Goal: Use online tool/utility: Utilize a website feature to perform a specific function

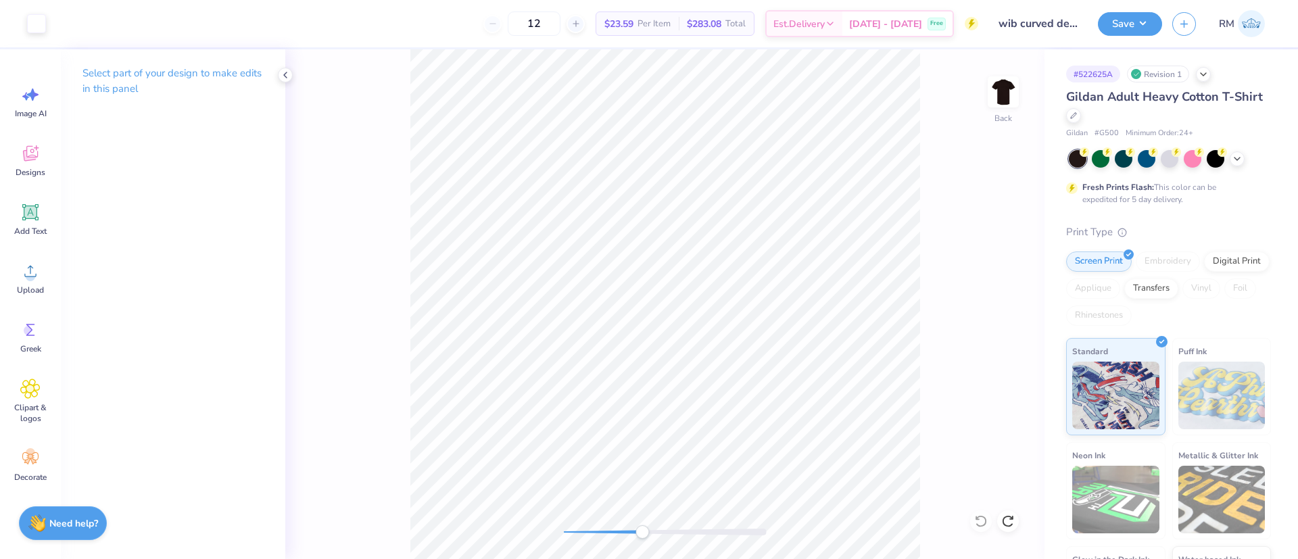
click at [946, 224] on div "Back" at bounding box center [664, 304] width 759 height 510
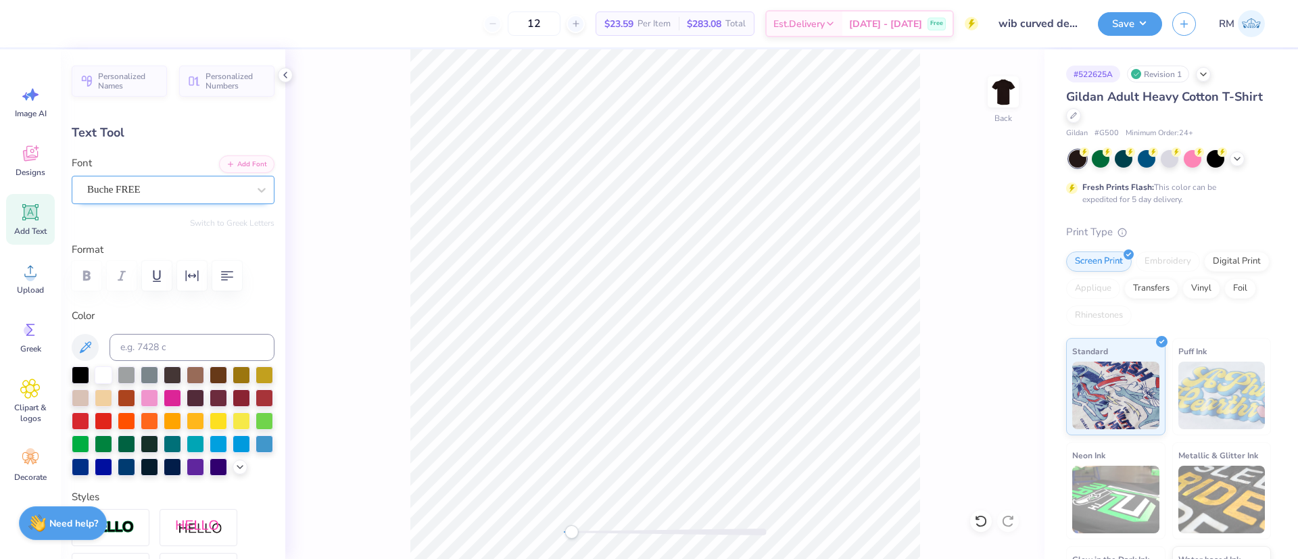
click at [132, 190] on div "Buche FREE" at bounding box center [168, 189] width 164 height 21
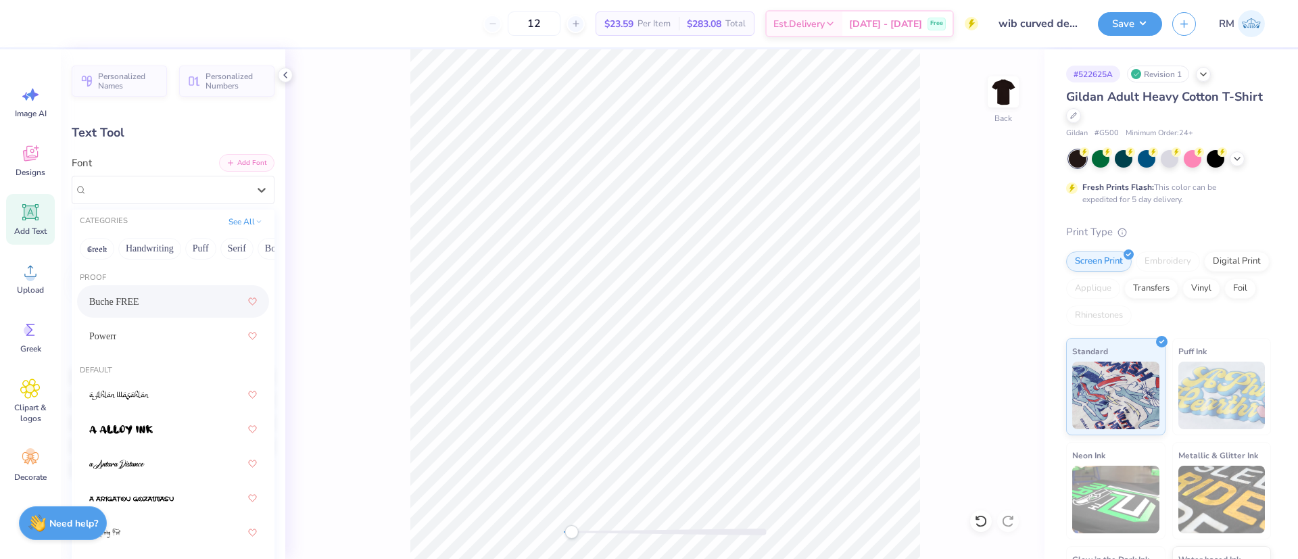
click at [240, 160] on button "Add Font" at bounding box center [246, 163] width 55 height 18
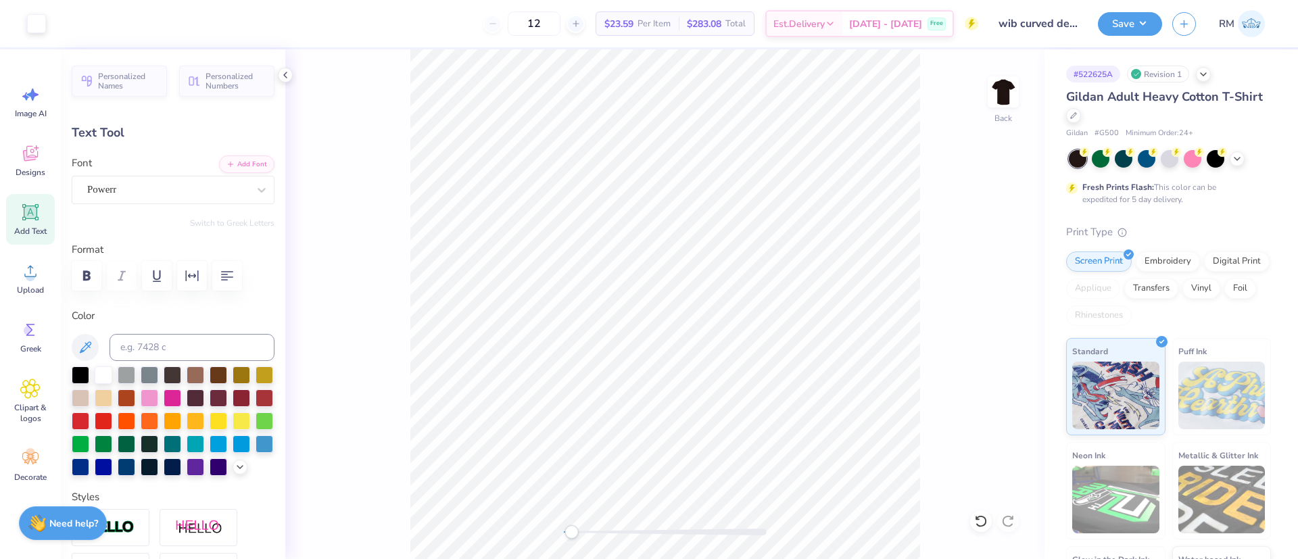
type input "3.30"
type input "0.70"
type input "6.31"
click at [255, 190] on icon at bounding box center [262, 190] width 14 height 14
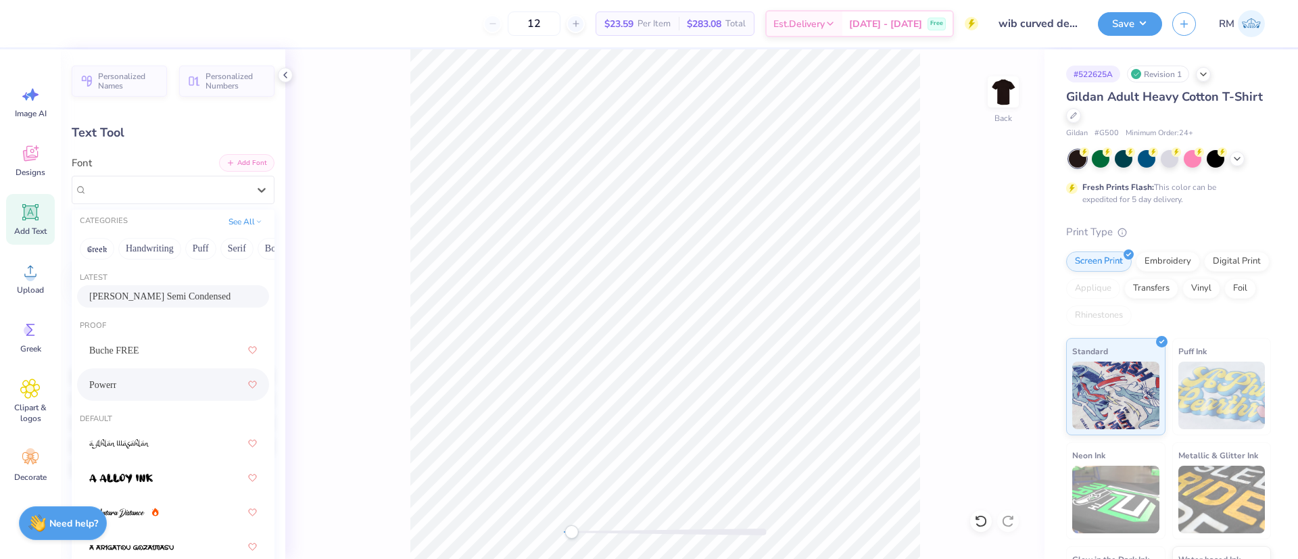
click at [229, 163] on button "Add Font" at bounding box center [246, 163] width 55 height 18
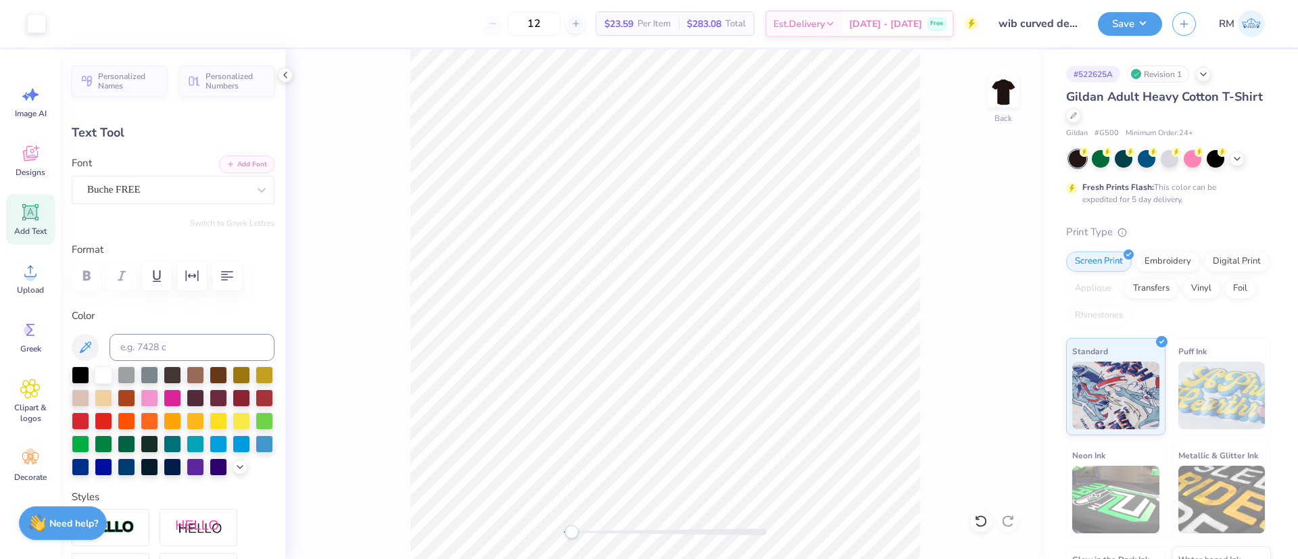
type input "8.84"
type input "0.47"
type input "7.57"
click at [148, 186] on div "Buche FREE" at bounding box center [168, 189] width 164 height 21
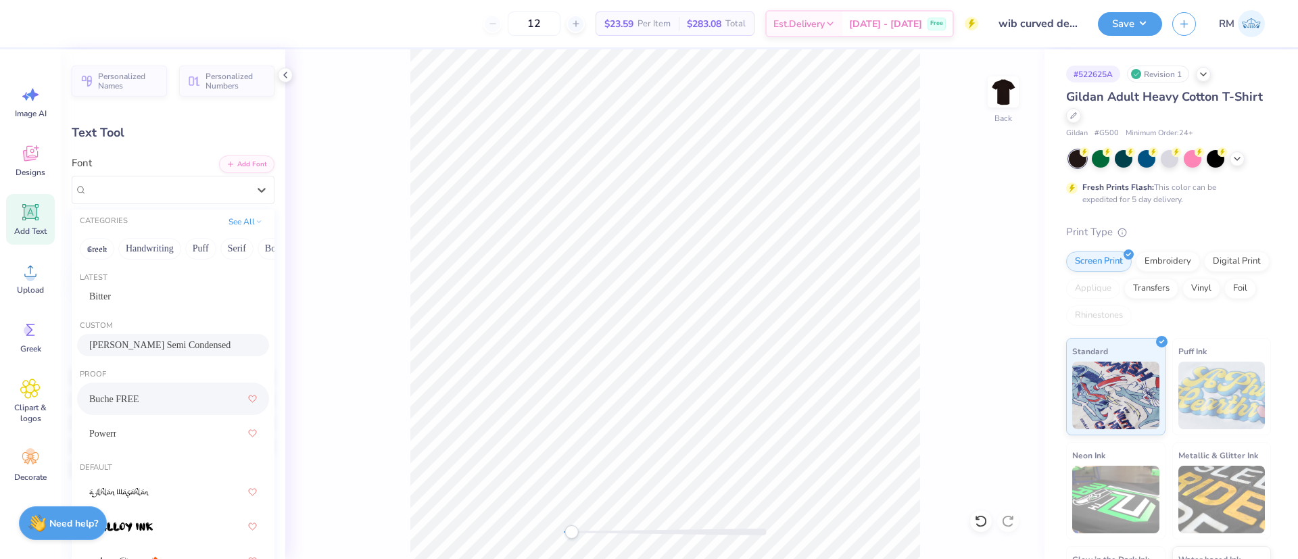
click at [205, 348] on div "Barlow Semi Condensed" at bounding box center [173, 345] width 168 height 14
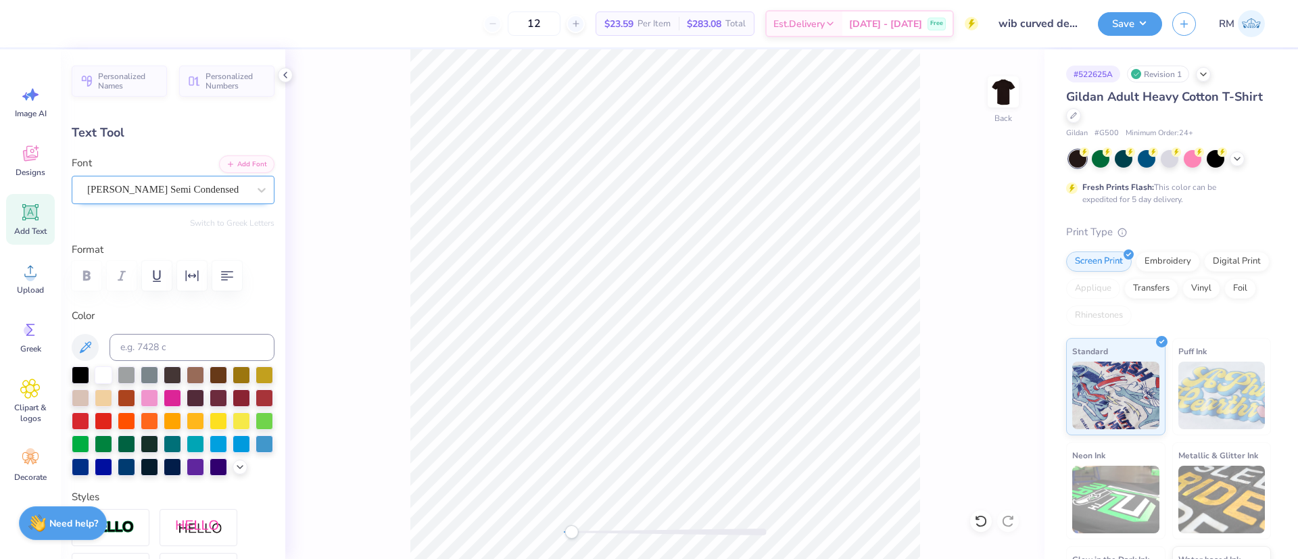
click at [183, 186] on div "Barlow Semi Condensed" at bounding box center [168, 189] width 164 height 21
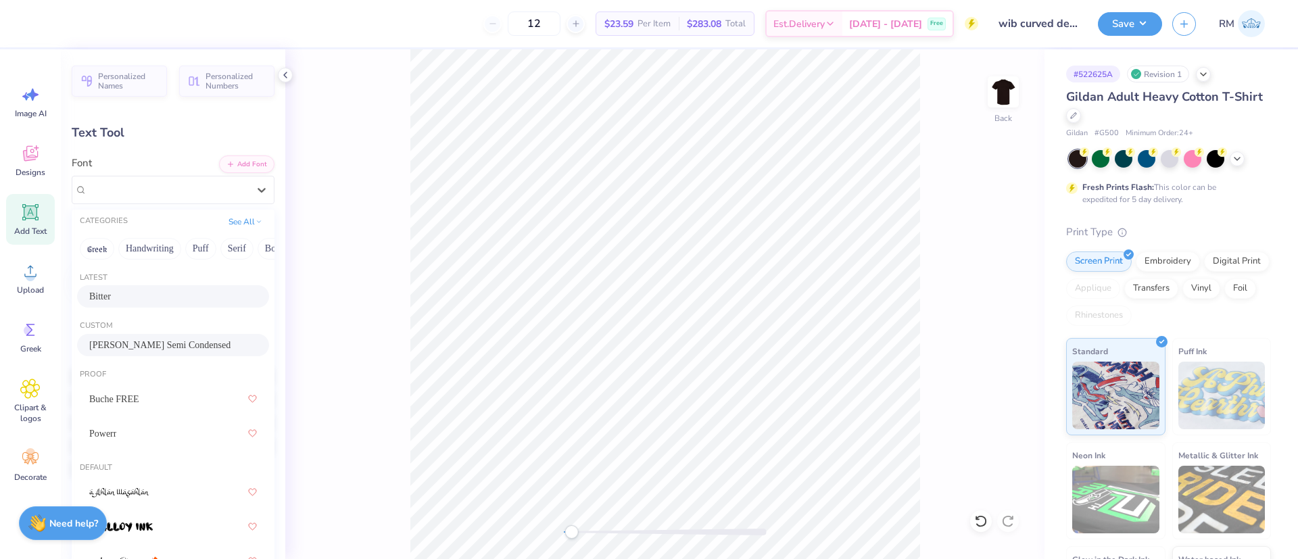
click at [141, 294] on div "Bitter" at bounding box center [173, 296] width 168 height 14
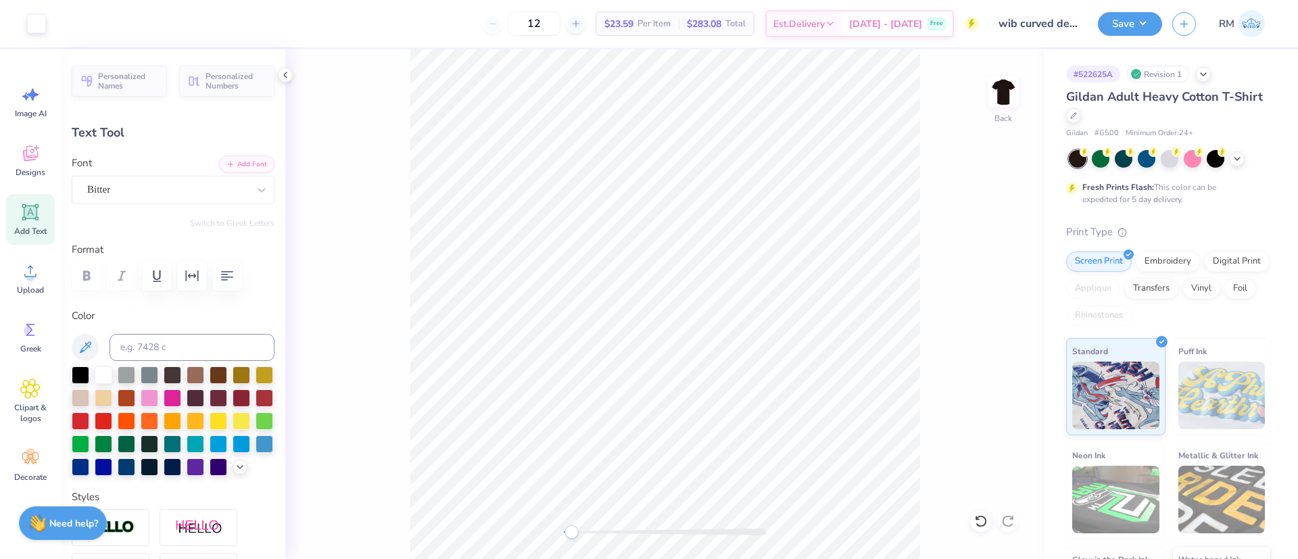
type input "4.02"
type input "0.70"
type input "6.31"
click at [154, 192] on div "Bitter" at bounding box center [168, 189] width 164 height 21
click at [154, 192] on div "Bitter" at bounding box center [167, 190] width 161 height 16
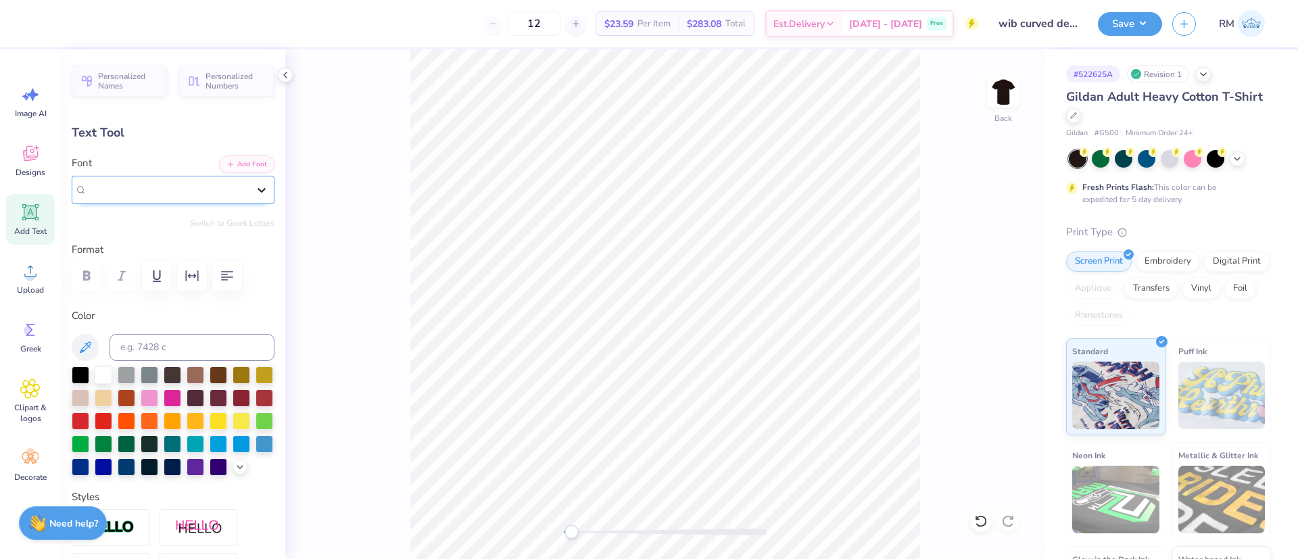
click at [255, 186] on icon at bounding box center [262, 190] width 14 height 14
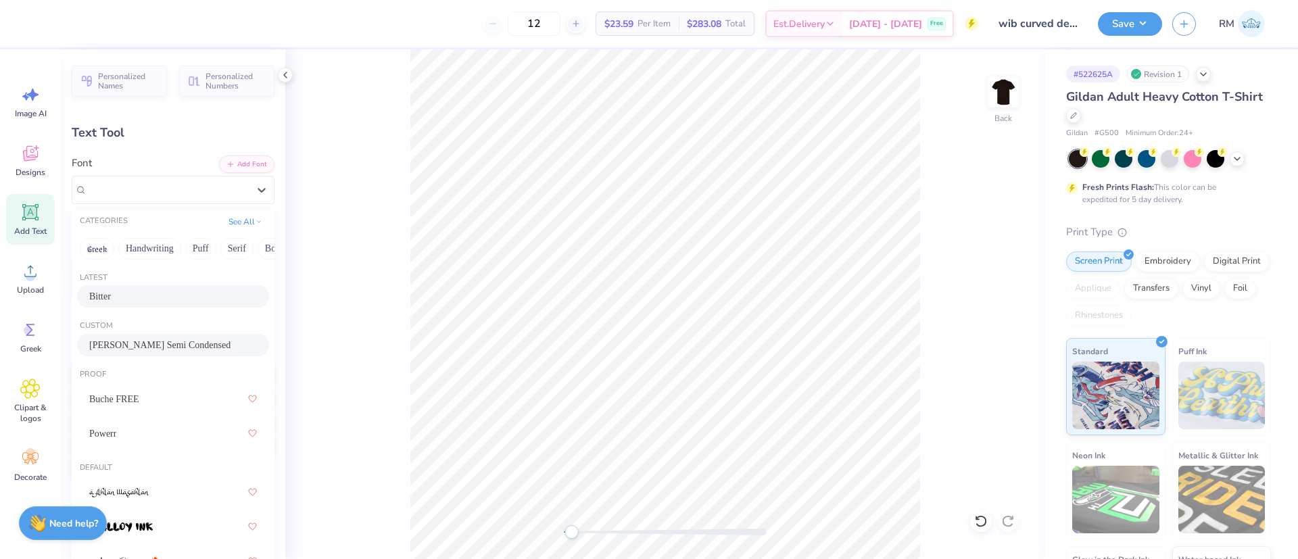
click at [126, 339] on span "Barlow Semi Condensed" at bounding box center [159, 345] width 141 height 14
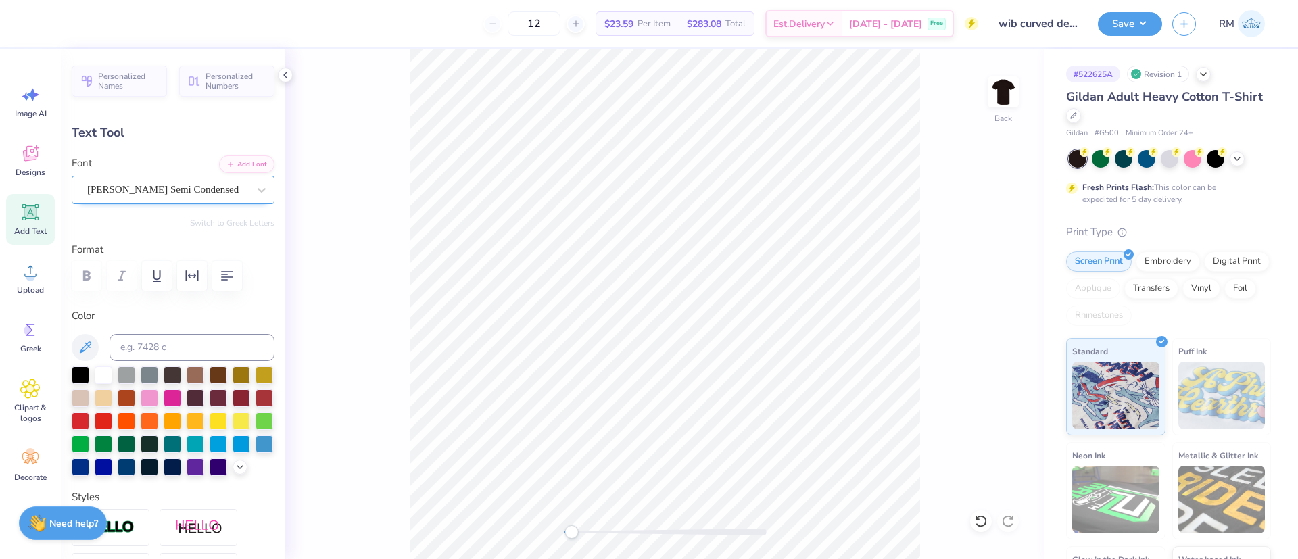
click at [189, 200] on div "Barlow Semi Condensed" at bounding box center [173, 190] width 203 height 28
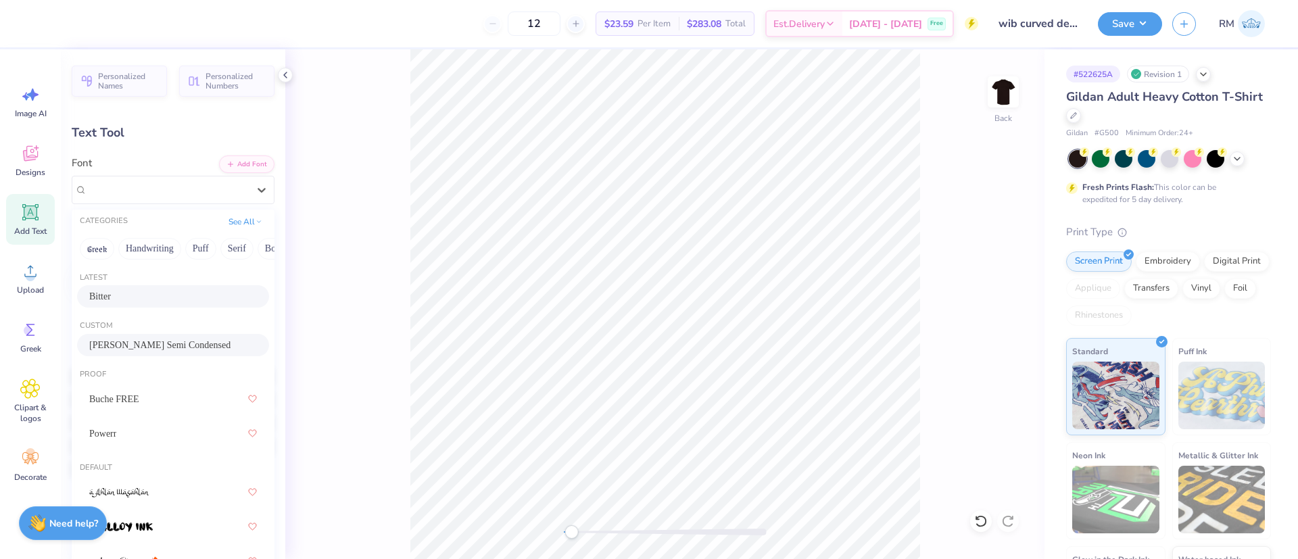
click at [134, 299] on div "Bitter" at bounding box center [173, 296] width 168 height 14
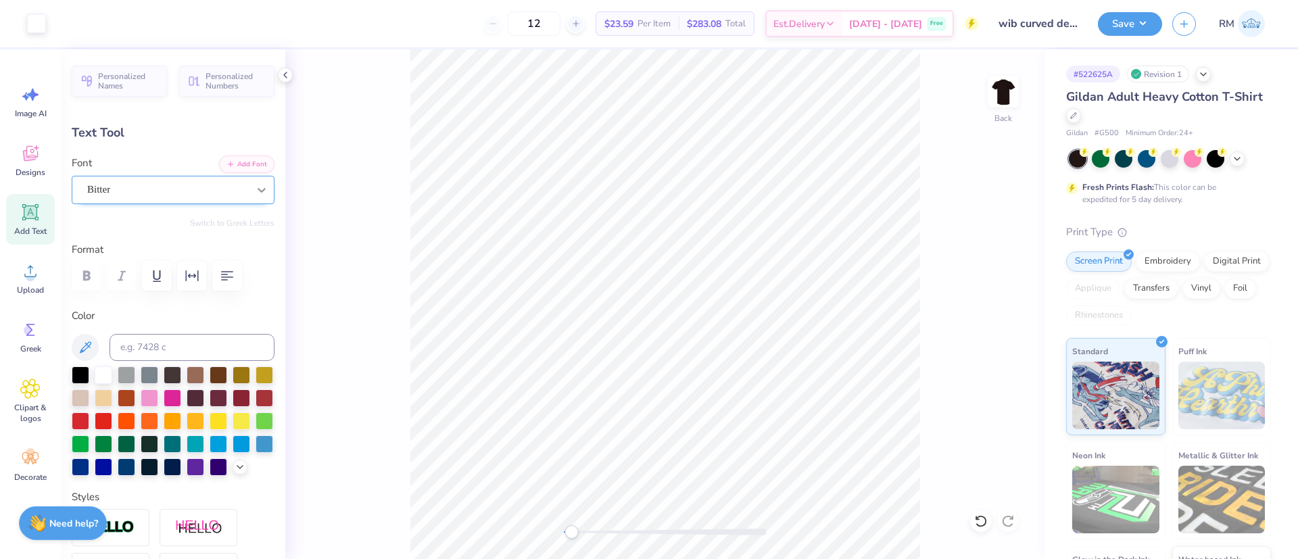
click at [255, 187] on icon at bounding box center [262, 190] width 14 height 14
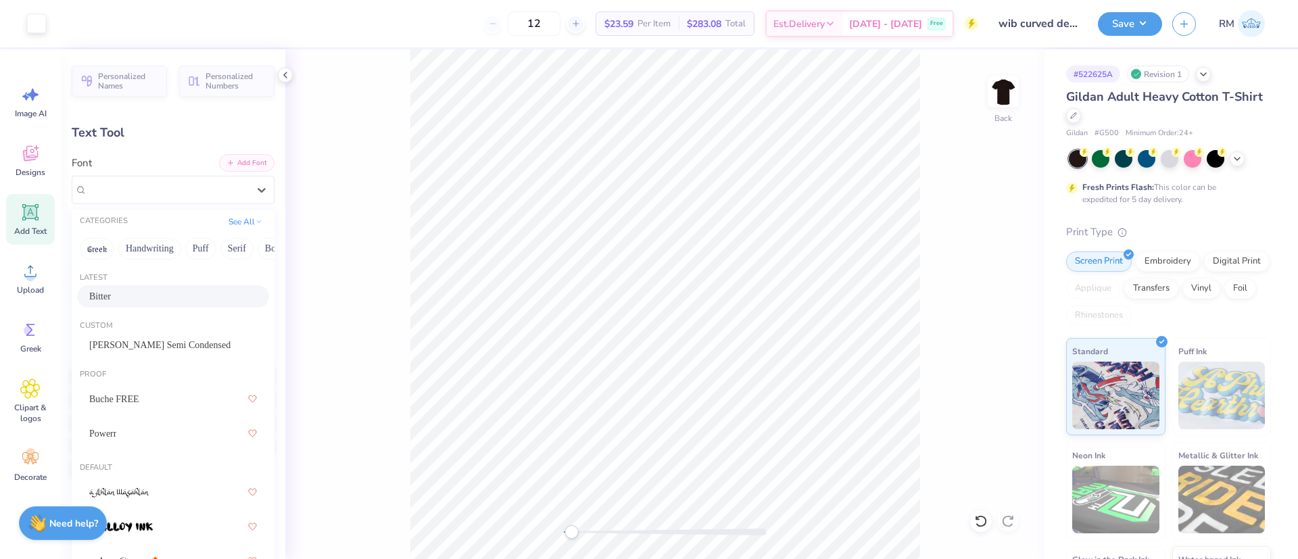
click at [237, 157] on button "Add Font" at bounding box center [246, 163] width 55 height 18
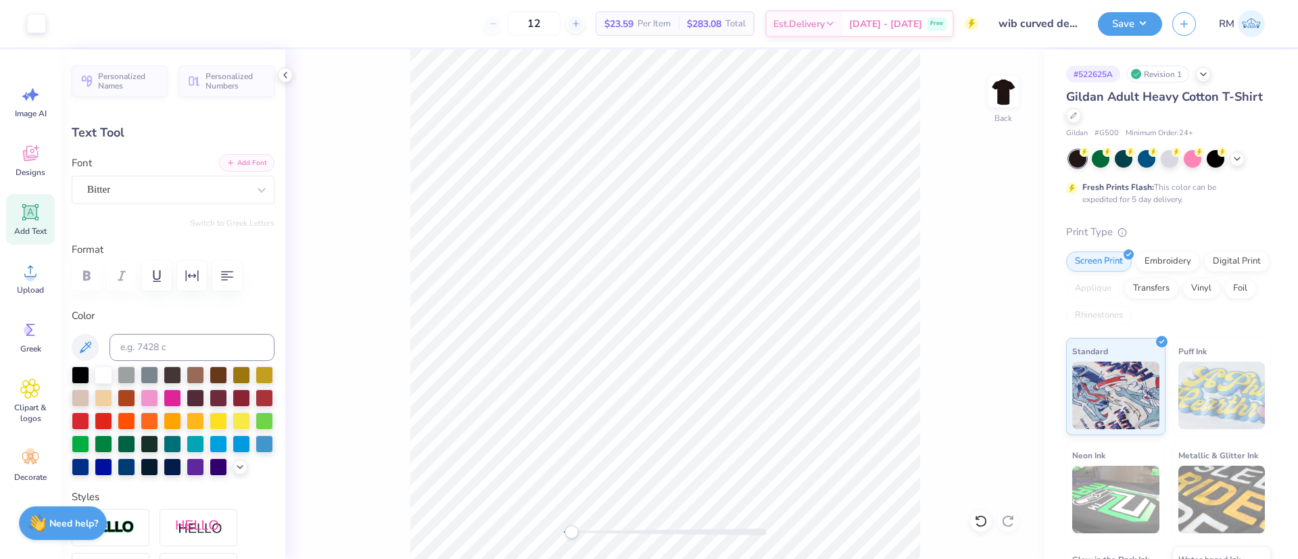
type input "9.79"
type input "2.42"
type input "3.19"
click at [216, 187] on div "Barlow Semi Condensed" at bounding box center [168, 189] width 164 height 21
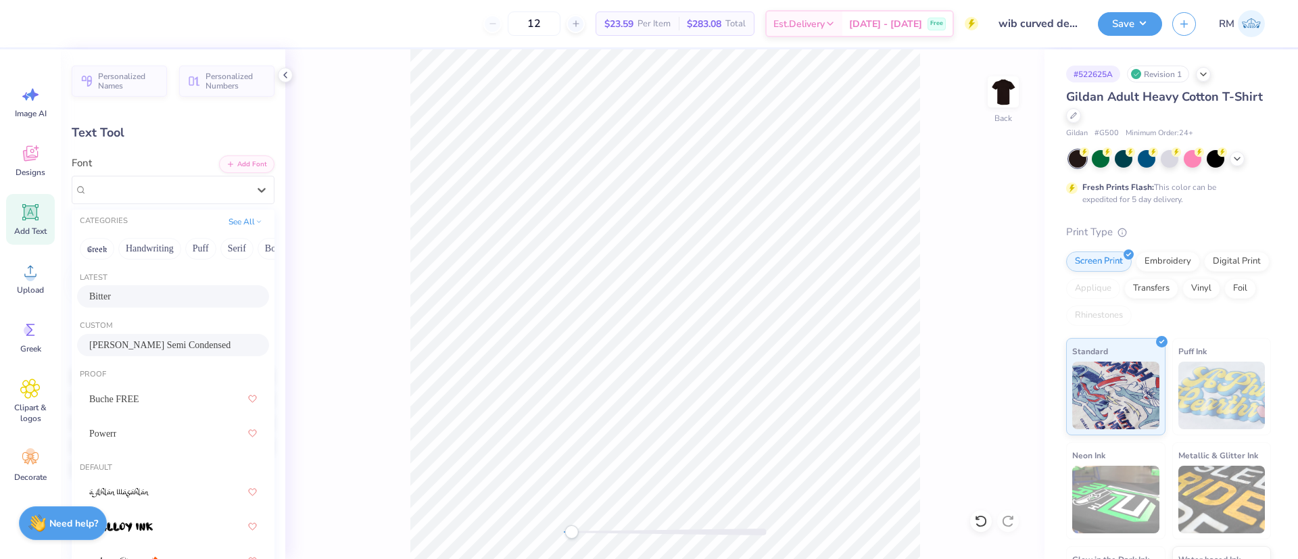
click at [157, 305] on div "Bitter" at bounding box center [173, 296] width 192 height 22
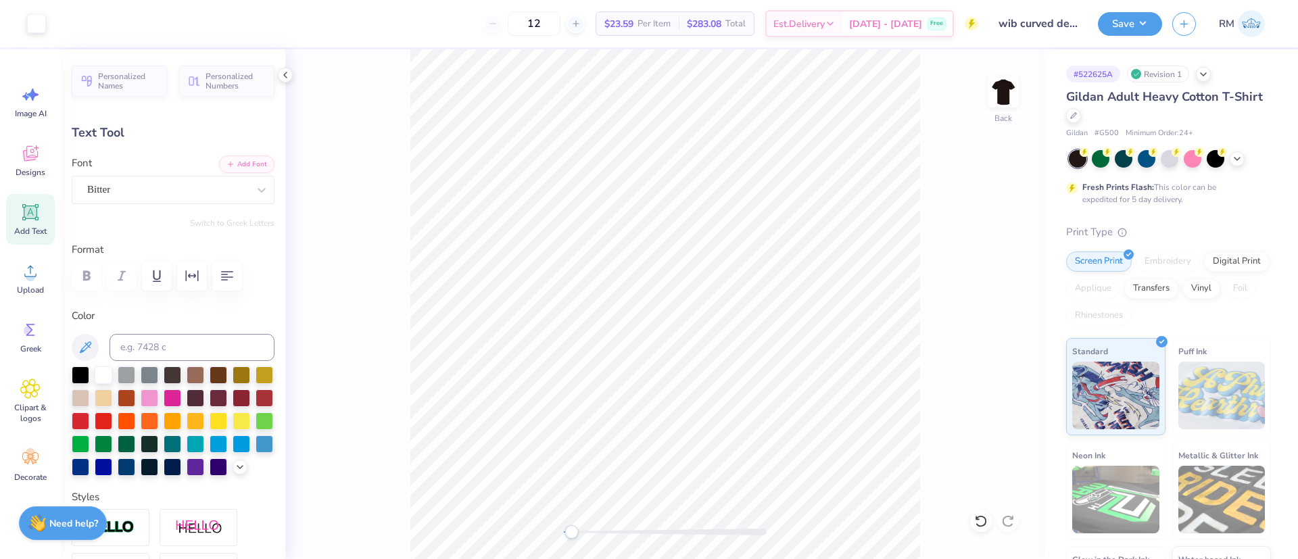
type input "4.02"
type input "0.70"
type input "6.31"
click at [158, 195] on div "Bitter" at bounding box center [168, 189] width 164 height 21
click at [245, 162] on button "Add Font" at bounding box center [246, 163] width 55 height 18
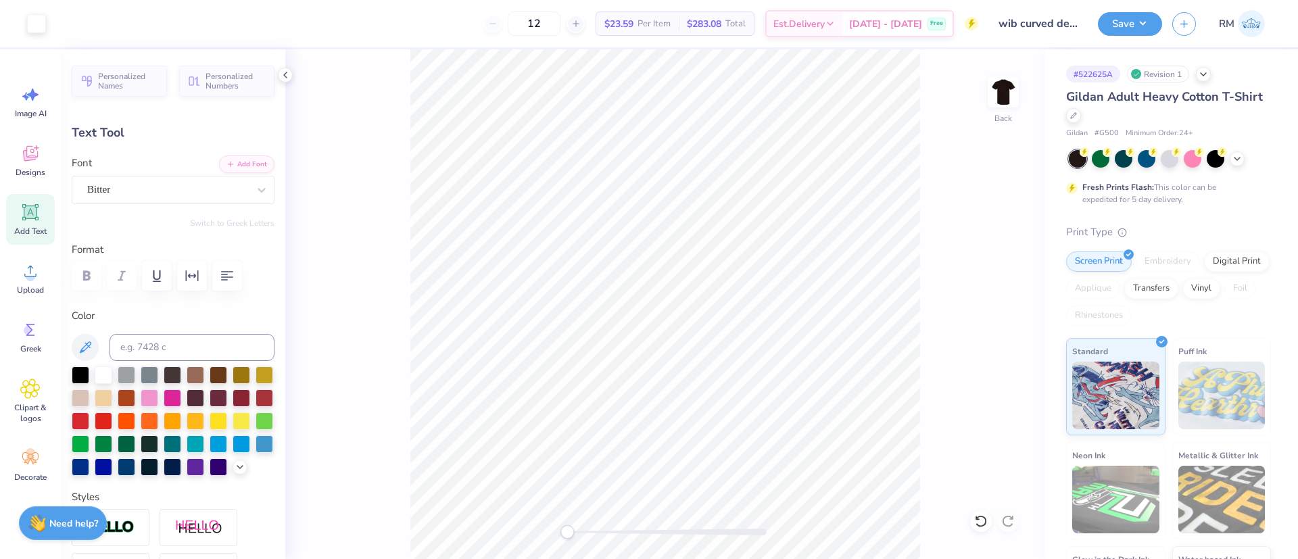
type input "12.51"
type input "2.92"
type input "2.94"
type input "10.10"
type input "2.36"
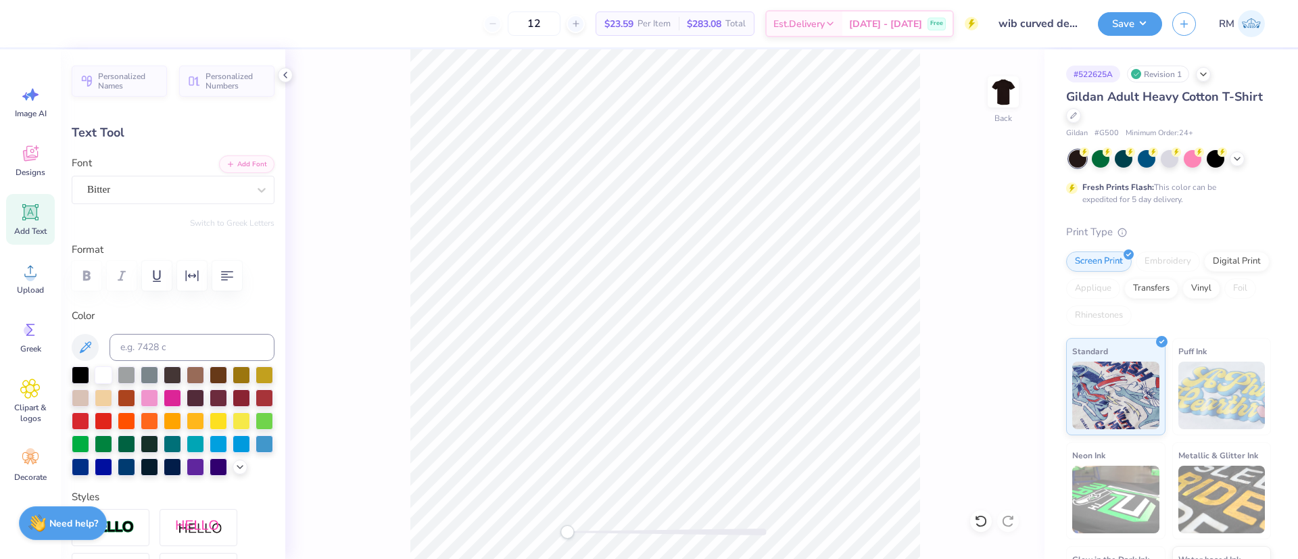
type input "4.97"
type input "9.13"
type input "0.49"
type input "7.55"
type input "10.10"
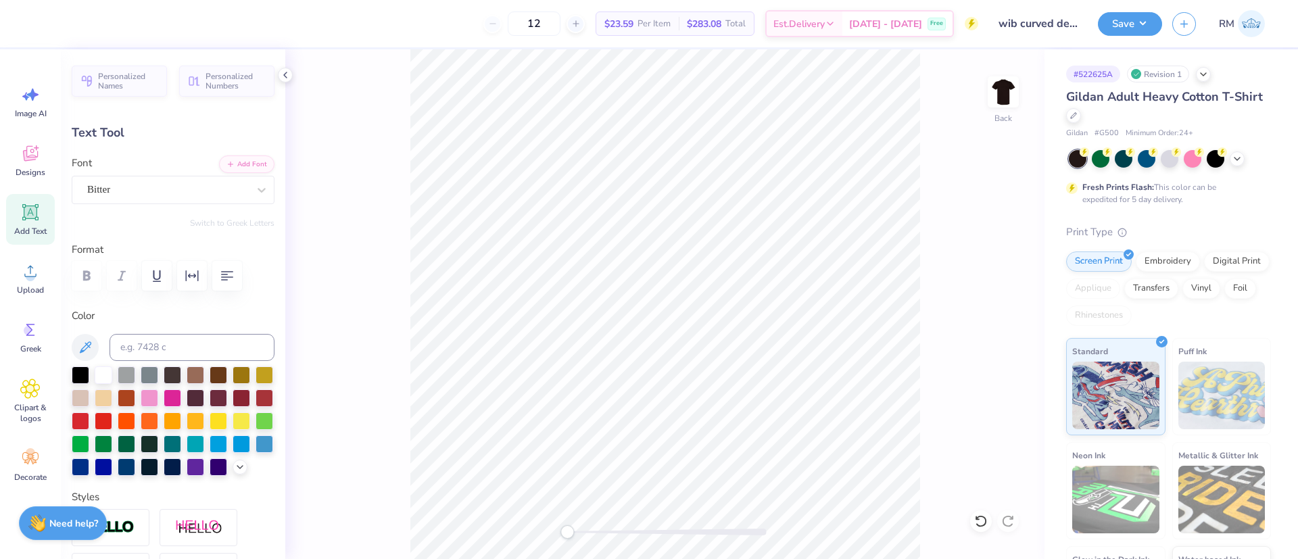
type input "2.36"
type input "4.97"
type input "9.18"
type input "2.14"
type input "7.55"
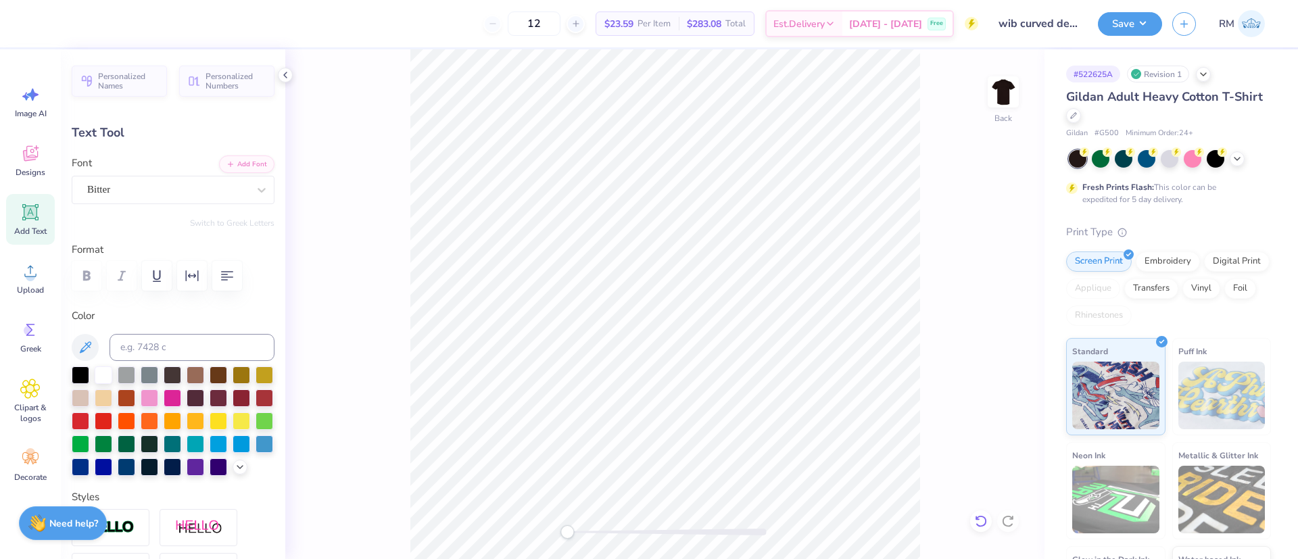
click at [984, 525] on icon at bounding box center [980, 521] width 11 height 12
click at [983, 525] on icon at bounding box center [980, 521] width 11 height 12
type input "10.10"
type input "2.36"
click at [983, 526] on icon at bounding box center [981, 521] width 14 height 14
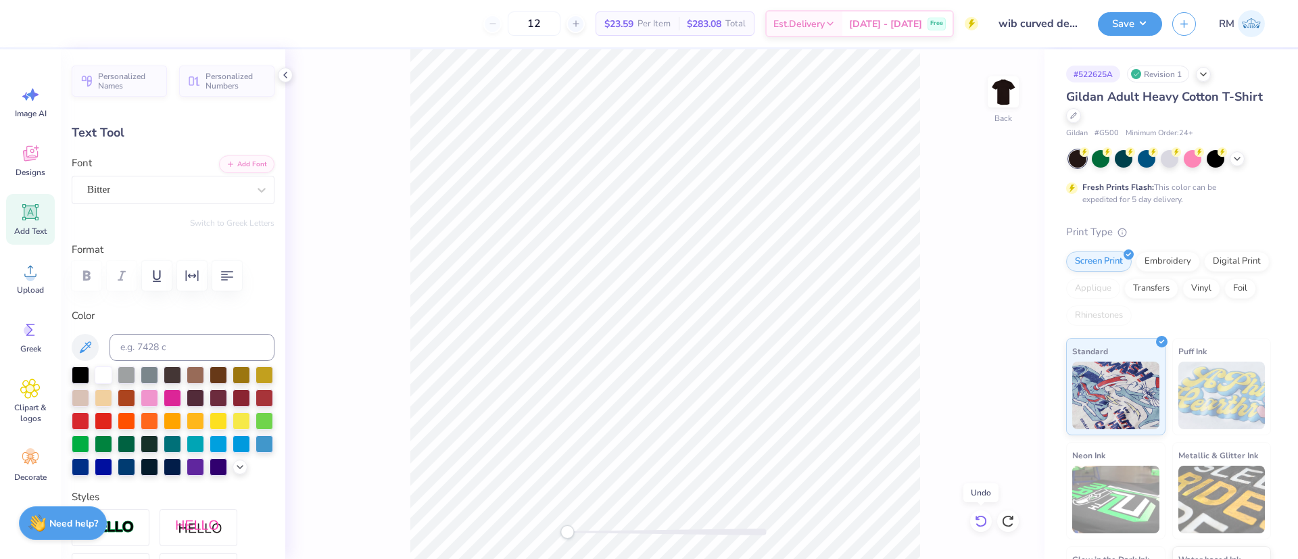
type input "4.97"
click at [983, 526] on icon at bounding box center [981, 521] width 14 height 14
type input "12.51"
type input "2.92"
click at [983, 526] on icon at bounding box center [981, 521] width 14 height 14
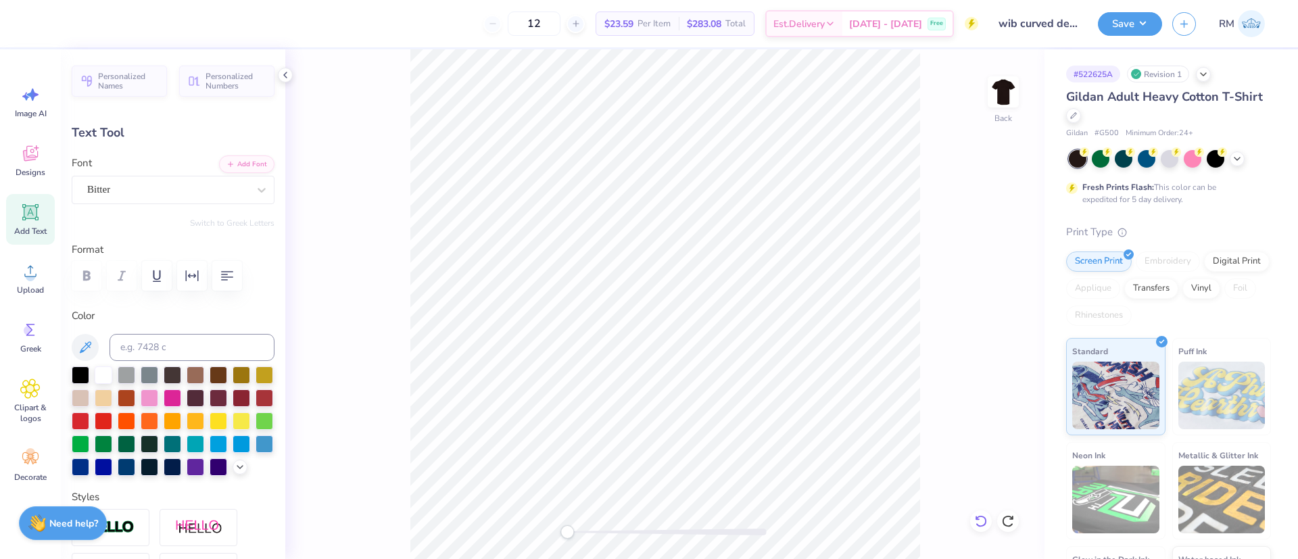
type input "2.94"
type input "11.62"
type input "2.71"
type input "3.14"
click at [392, 457] on div "Back" at bounding box center [664, 304] width 759 height 510
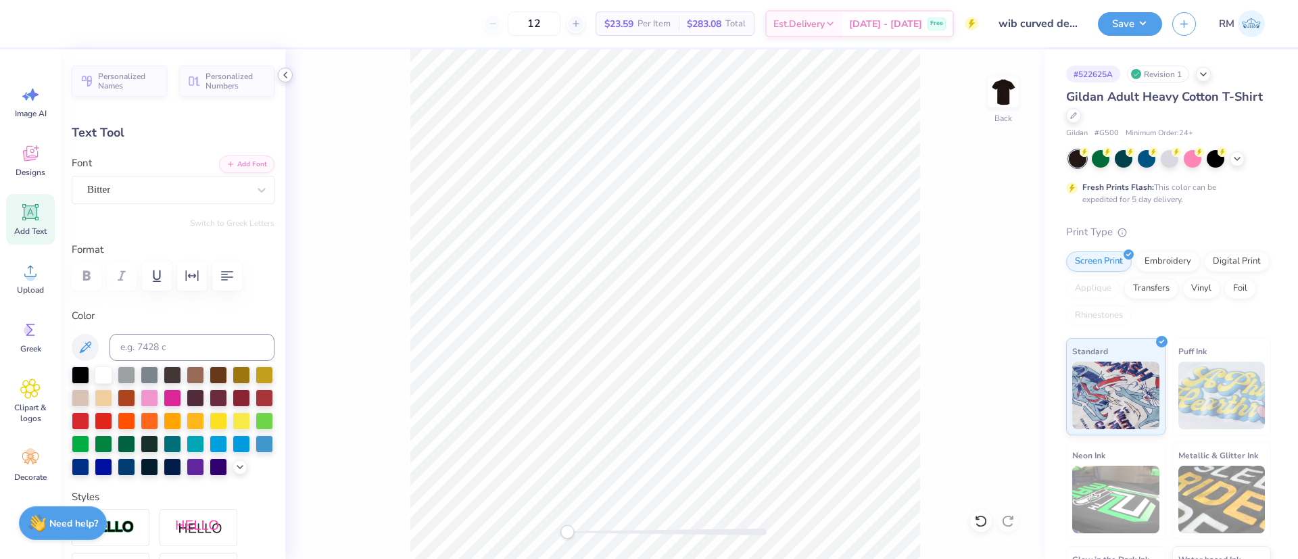
click at [289, 72] on icon at bounding box center [285, 75] width 11 height 11
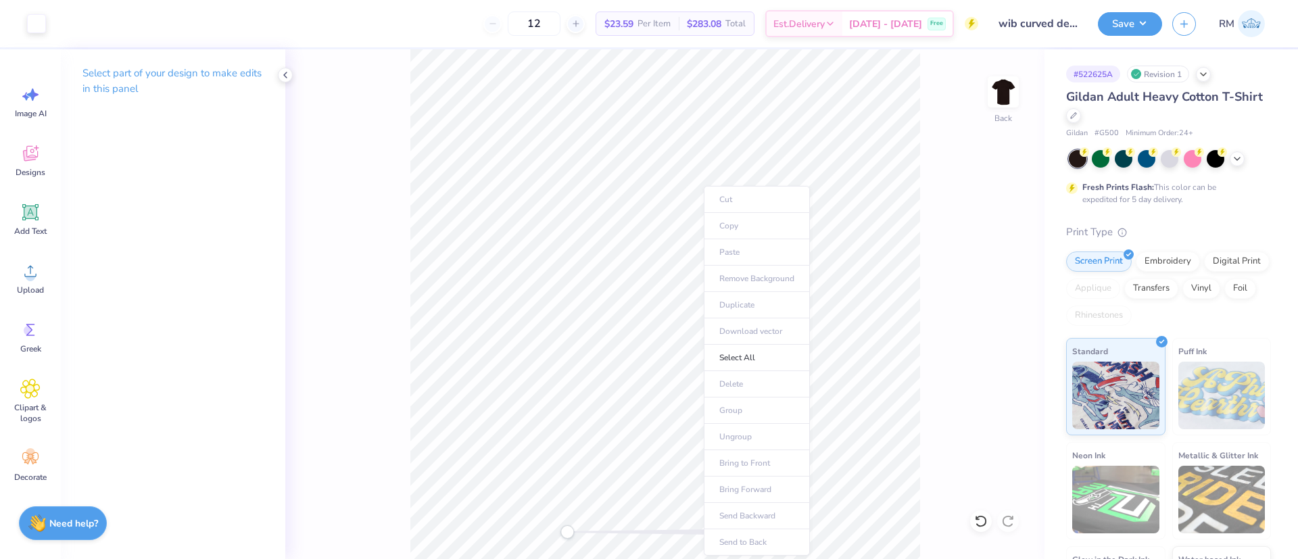
click at [771, 249] on body "Art colors 12 $23.59 Per Item $283.08 Total Est. Delivery Oct 8 - 11 Free Desig…" at bounding box center [649, 279] width 1298 height 559
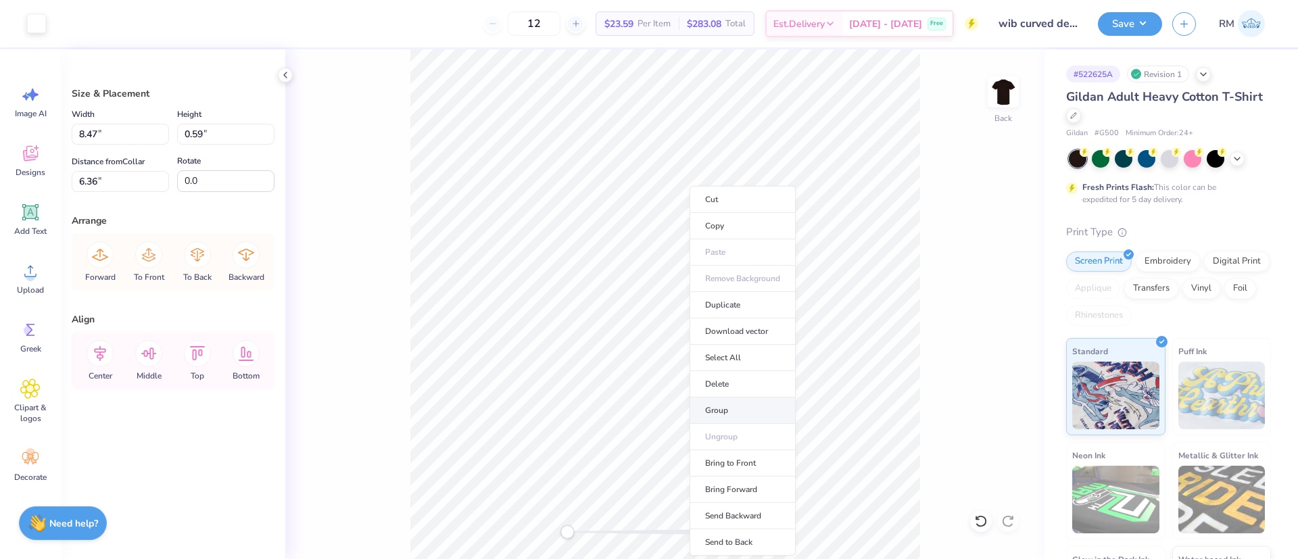
click at [725, 408] on li "Group" at bounding box center [742, 410] width 106 height 26
click at [112, 354] on icon at bounding box center [100, 353] width 27 height 27
click at [775, 408] on li "Group" at bounding box center [794, 410] width 106 height 26
drag, startPoint x: 130, startPoint y: 129, endPoint x: 0, endPoint y: 151, distance: 131.7
click at [0, 137] on div "Art colors 12 $23.59 Per Item $283.08 Total Est. Delivery Oct 8 - 11 Free Desig…" at bounding box center [649, 279] width 1298 height 559
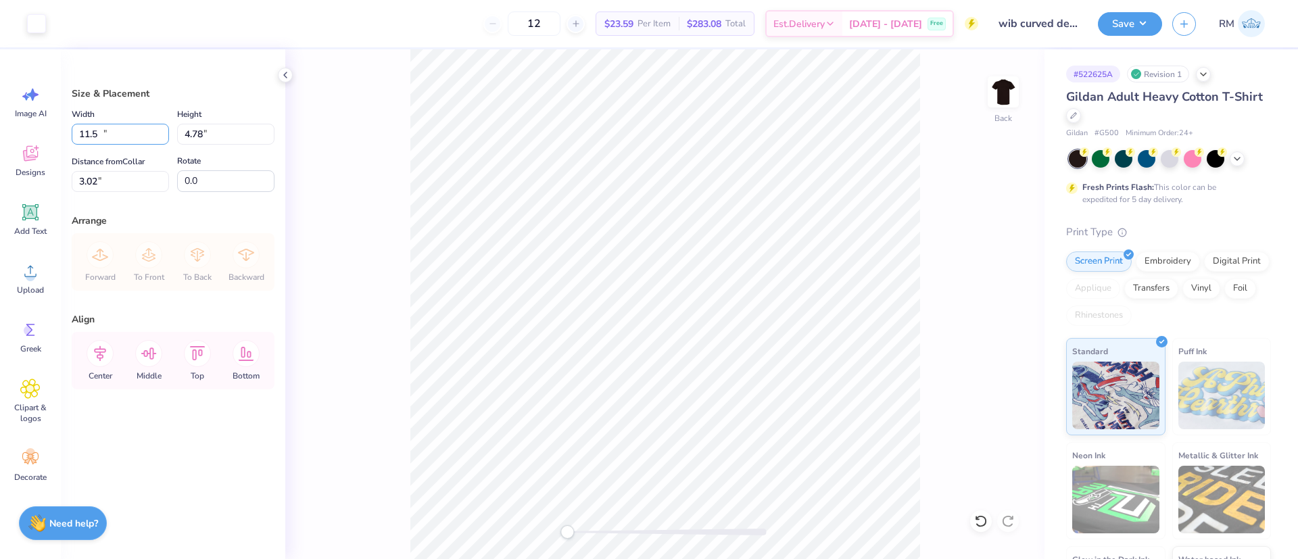
type input "11.50"
type input "4.78"
drag, startPoint x: 64, startPoint y: 183, endPoint x: 0, endPoint y: 197, distance: 65.0
click at [0, 197] on div "Art colors 12 $23.59 Per Item $283.08 Total Est. Delivery Oct 8 - 11 Free Desig…" at bounding box center [649, 279] width 1298 height 559
type input "3"
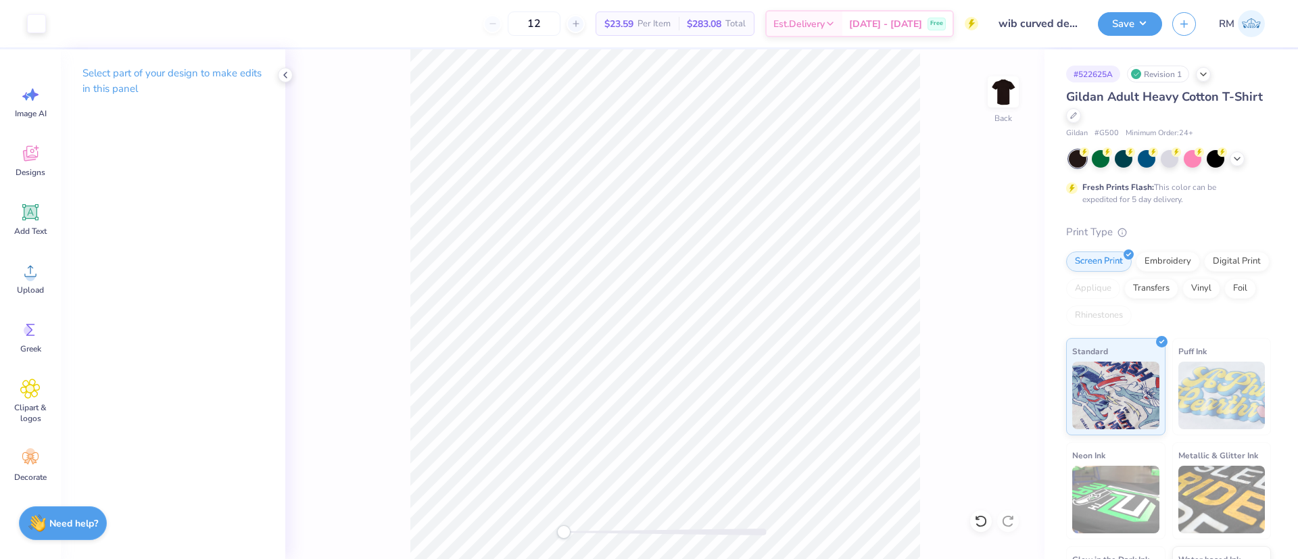
drag, startPoint x: 279, startPoint y: 74, endPoint x: 318, endPoint y: 36, distance: 54.0
click at [279, 73] on div at bounding box center [285, 75] width 15 height 15
click at [998, 558] on html "Art colors 12 $23.59 Per Item $283.08 Total Est. Delivery Oct 8 - 11 Free Desig…" at bounding box center [649, 279] width 1298 height 559
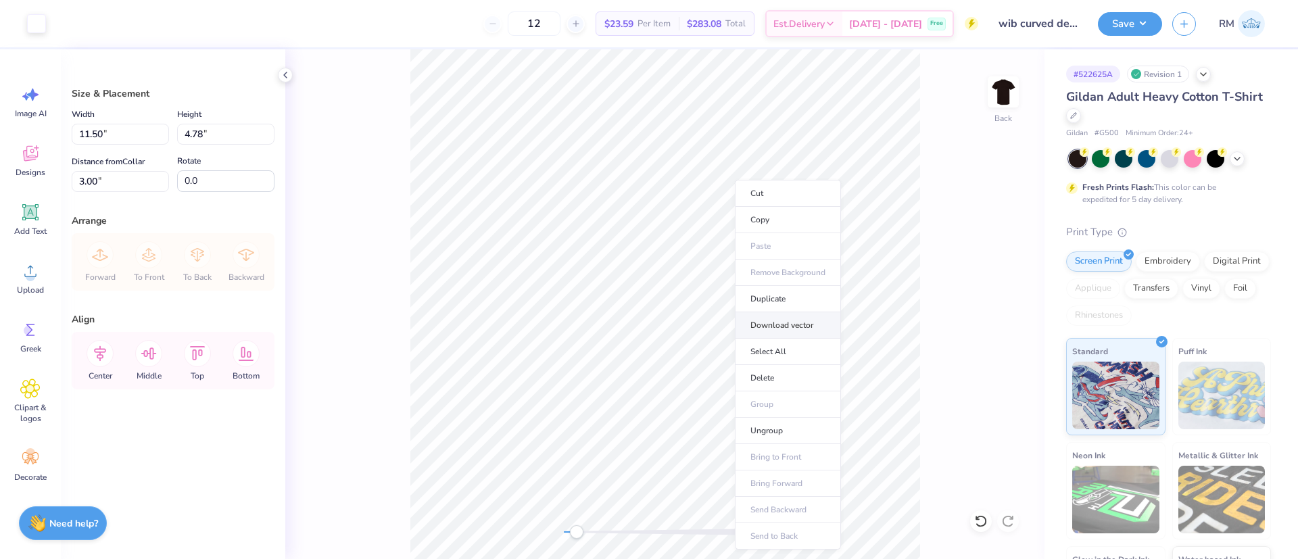
click at [791, 322] on li "Download vector" at bounding box center [788, 325] width 106 height 26
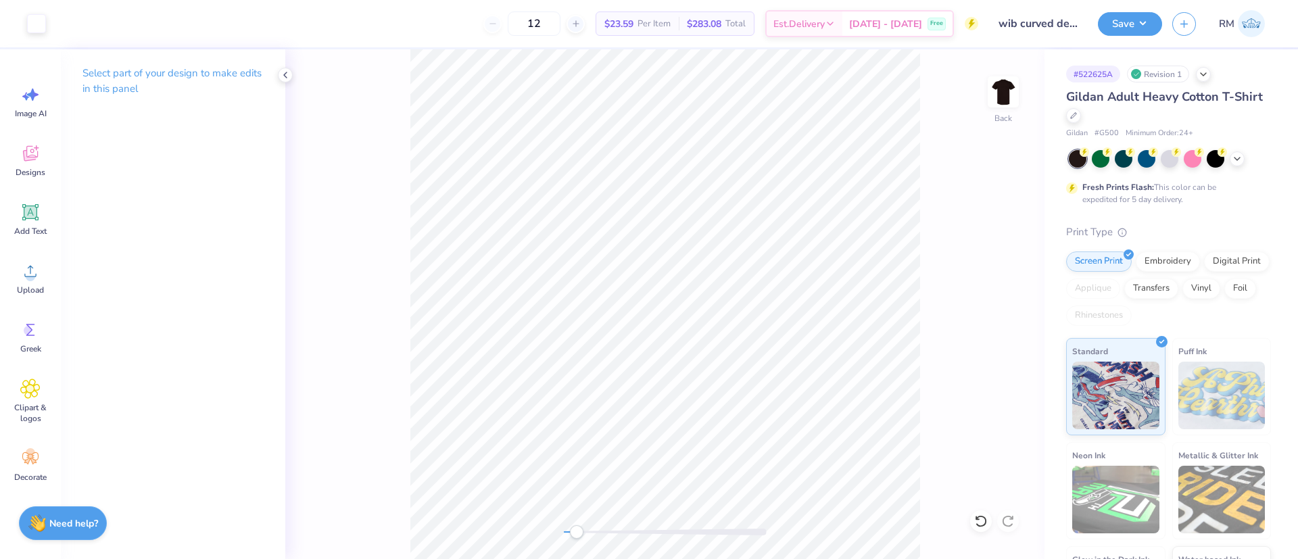
drag, startPoint x: 983, startPoint y: 516, endPoint x: 967, endPoint y: 435, distance: 81.9
click at [982, 516] on icon at bounding box center [980, 521] width 11 height 12
click at [1126, 30] on button "Save" at bounding box center [1130, 22] width 64 height 24
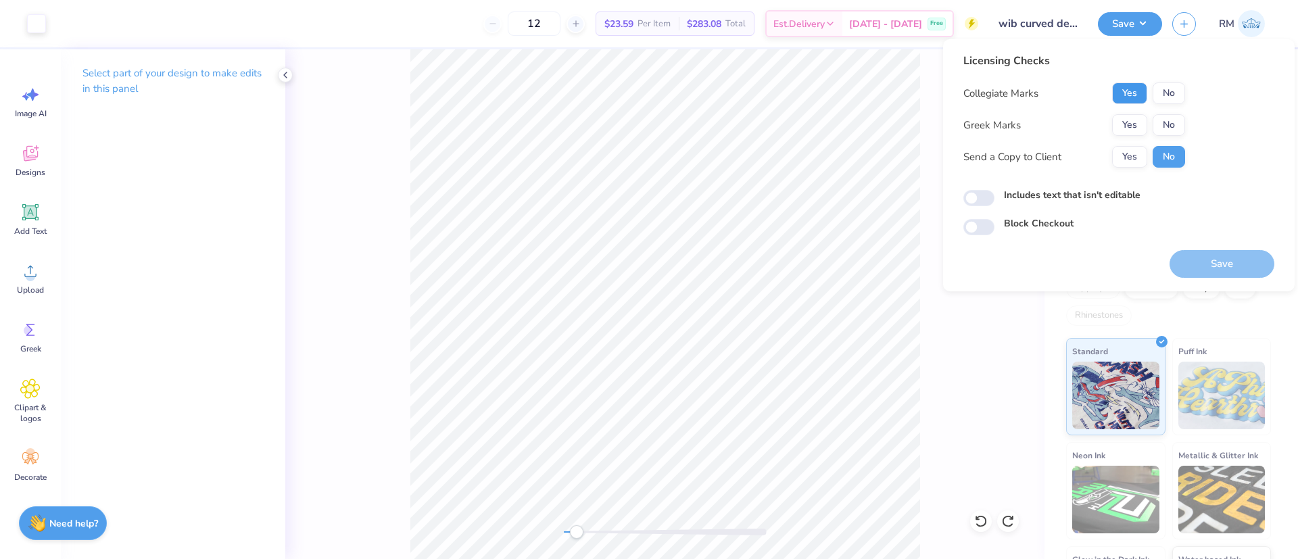
click at [1133, 95] on button "Yes" at bounding box center [1129, 93] width 35 height 22
click at [1157, 125] on button "No" at bounding box center [1168, 125] width 32 height 22
drag, startPoint x: 1222, startPoint y: 264, endPoint x: 1216, endPoint y: 269, distance: 7.7
click at [1221, 265] on button "Save" at bounding box center [1221, 264] width 105 height 28
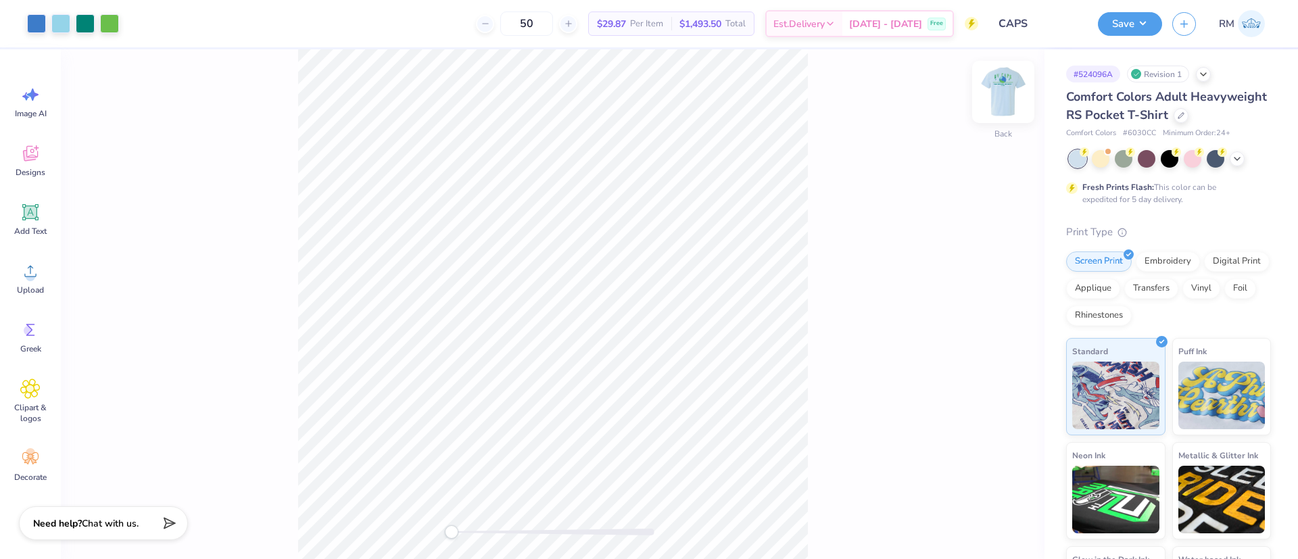
click at [1017, 82] on img at bounding box center [1003, 92] width 54 height 54
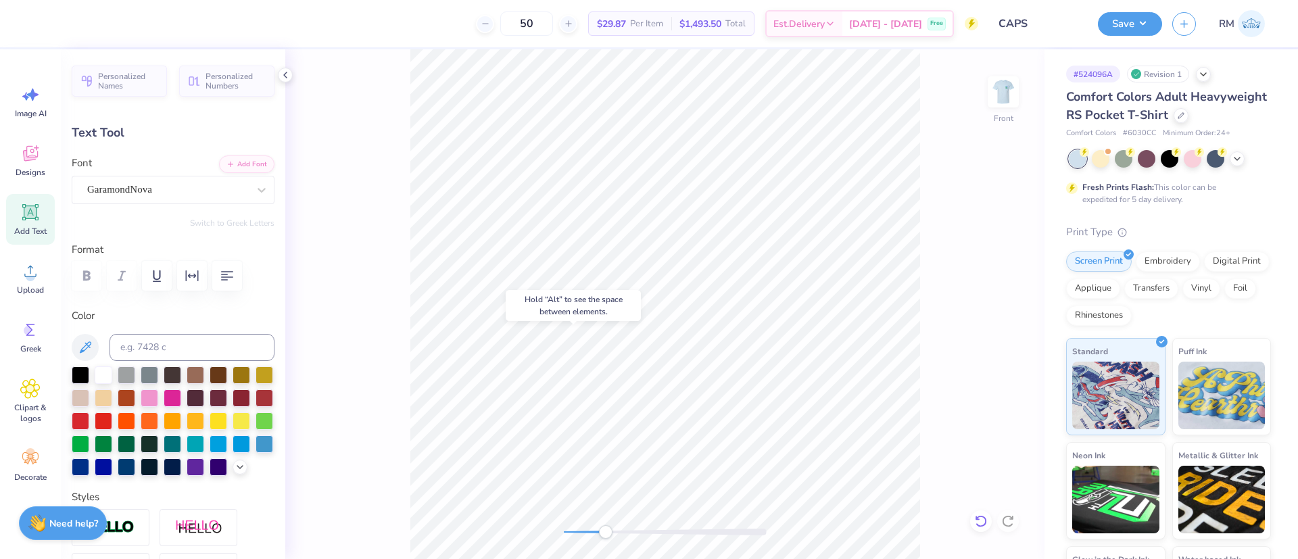
click at [977, 518] on icon at bounding box center [980, 521] width 11 height 12
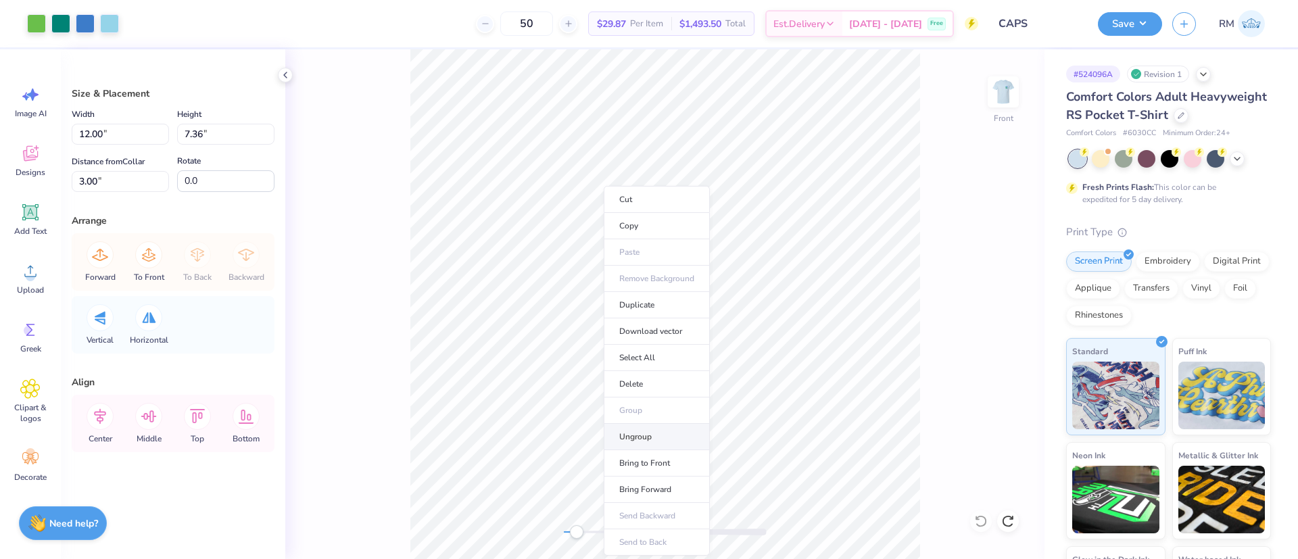
click at [656, 439] on li "Ungroup" at bounding box center [657, 437] width 106 height 26
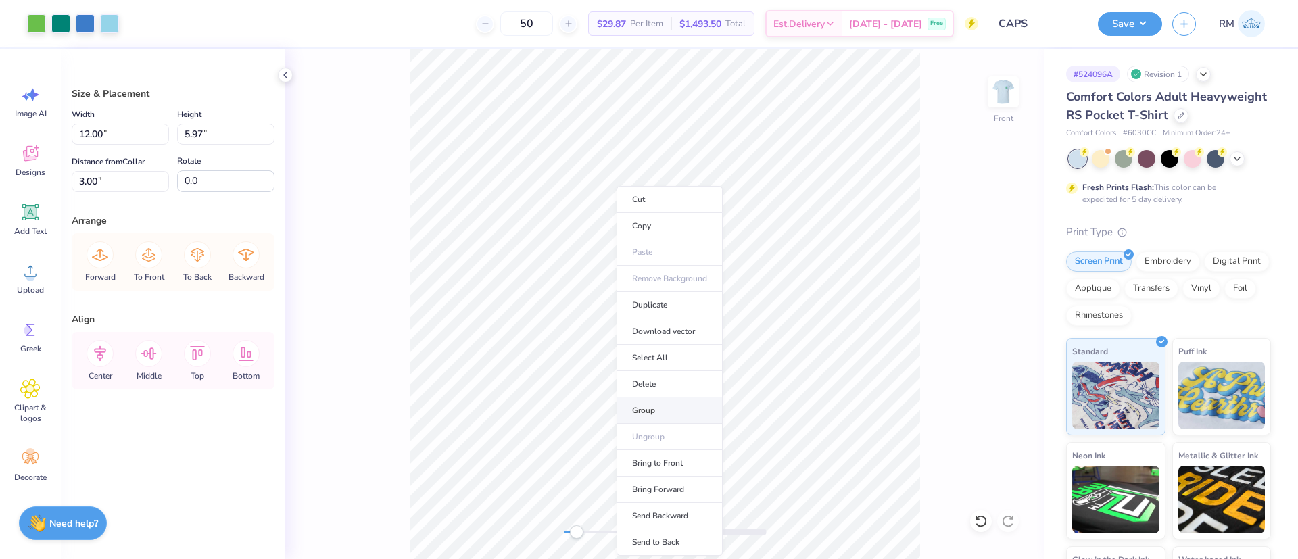
click at [672, 406] on li "Group" at bounding box center [669, 410] width 106 height 26
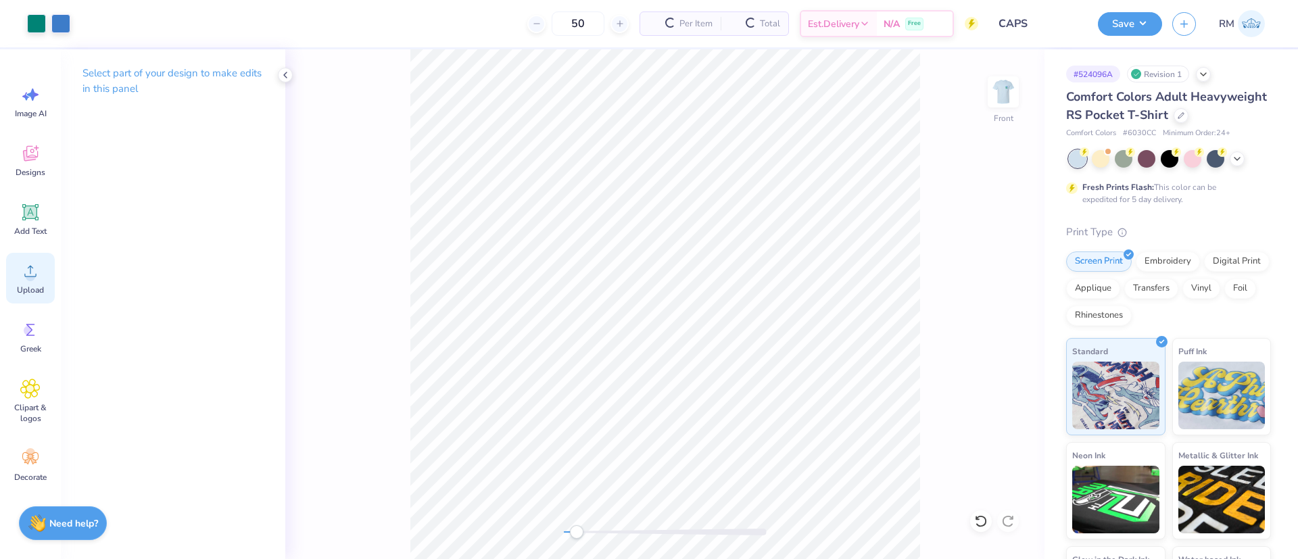
click at [30, 282] on div "Upload" at bounding box center [30, 278] width 49 height 51
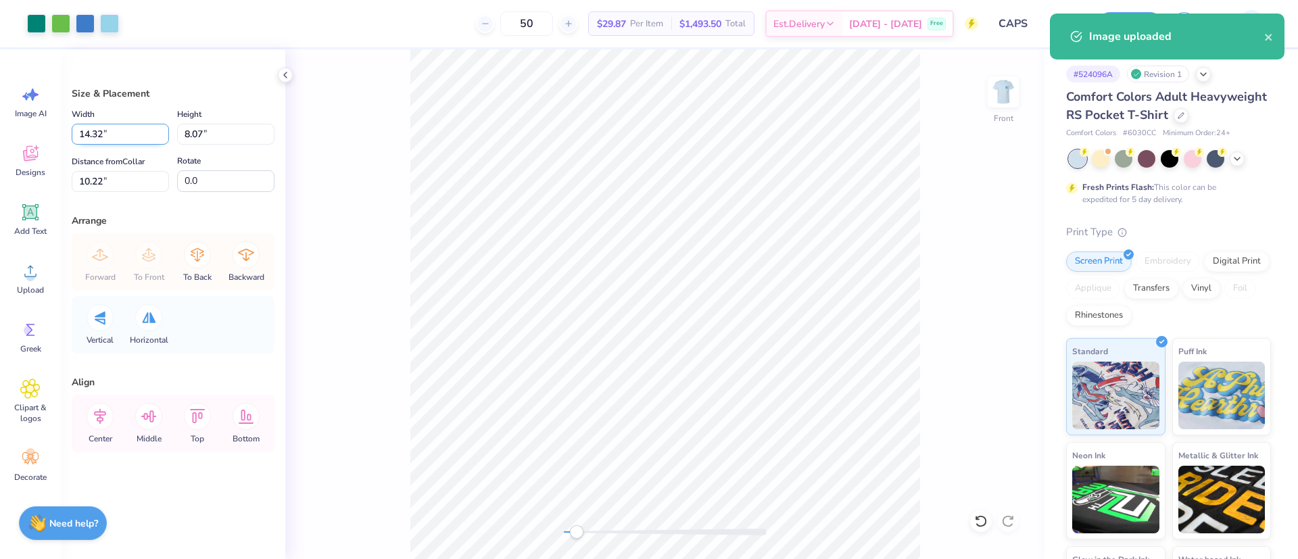
click at [123, 137] on input "14.32" at bounding box center [120, 134] width 97 height 21
type input "12.00"
type input "6.76"
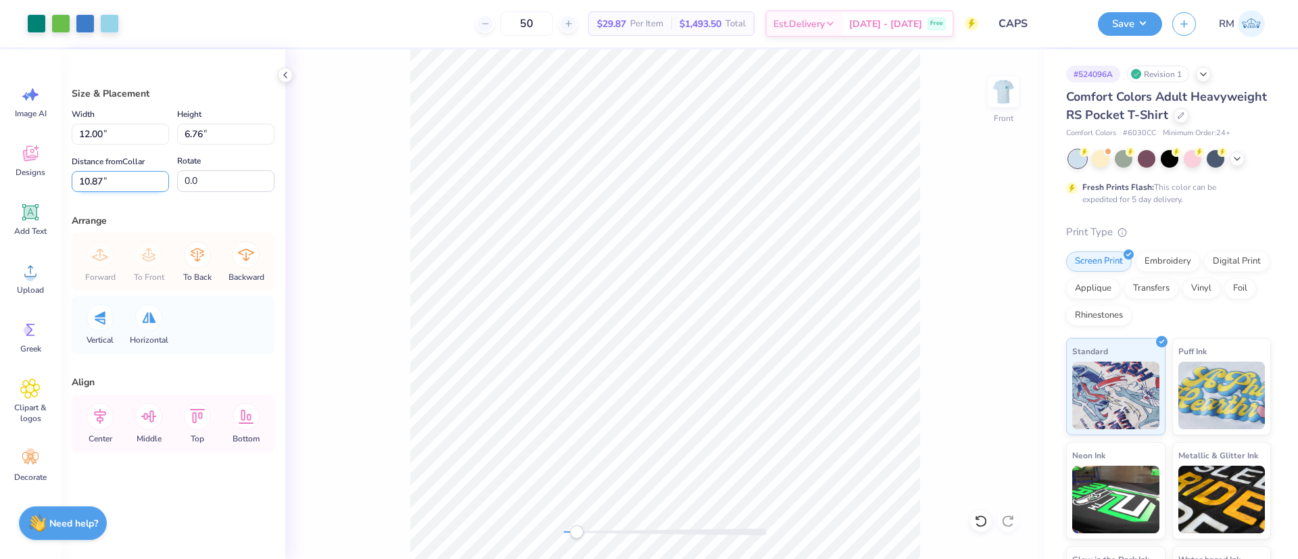
click at [107, 182] on input "10.87" at bounding box center [120, 181] width 97 height 21
type input "3"
click at [89, 419] on icon at bounding box center [100, 416] width 27 height 27
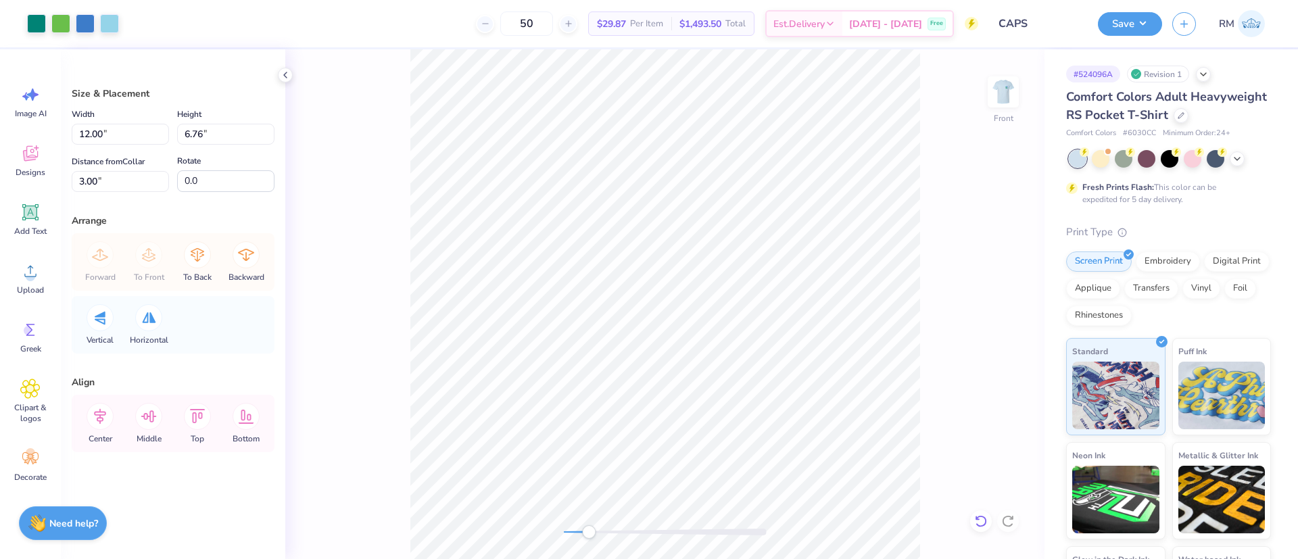
click at [978, 517] on icon at bounding box center [980, 521] width 11 height 12
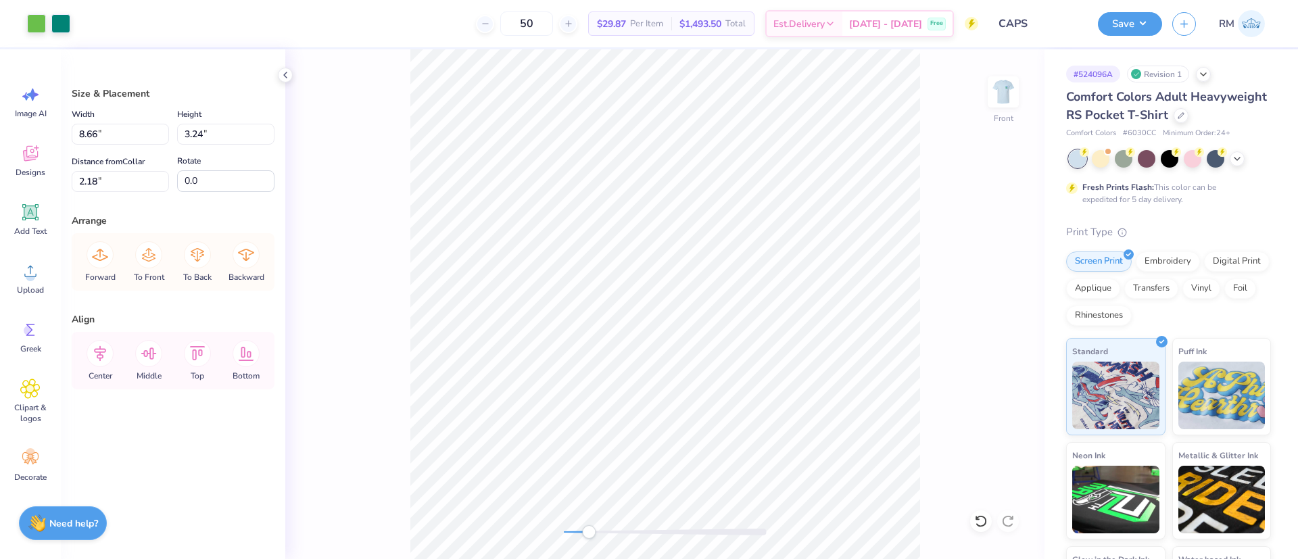
type input "2.82"
click at [982, 516] on icon at bounding box center [980, 521] width 11 height 12
type input "2.68"
click at [979, 516] on icon at bounding box center [980, 521] width 11 height 12
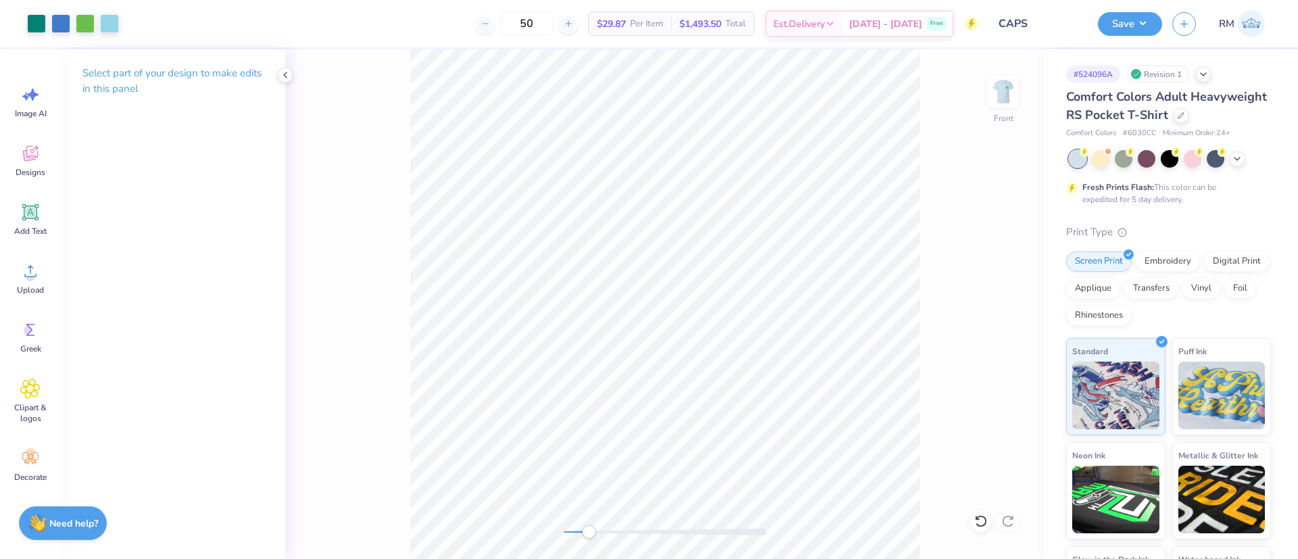
click at [374, 127] on div "Front" at bounding box center [664, 304] width 759 height 510
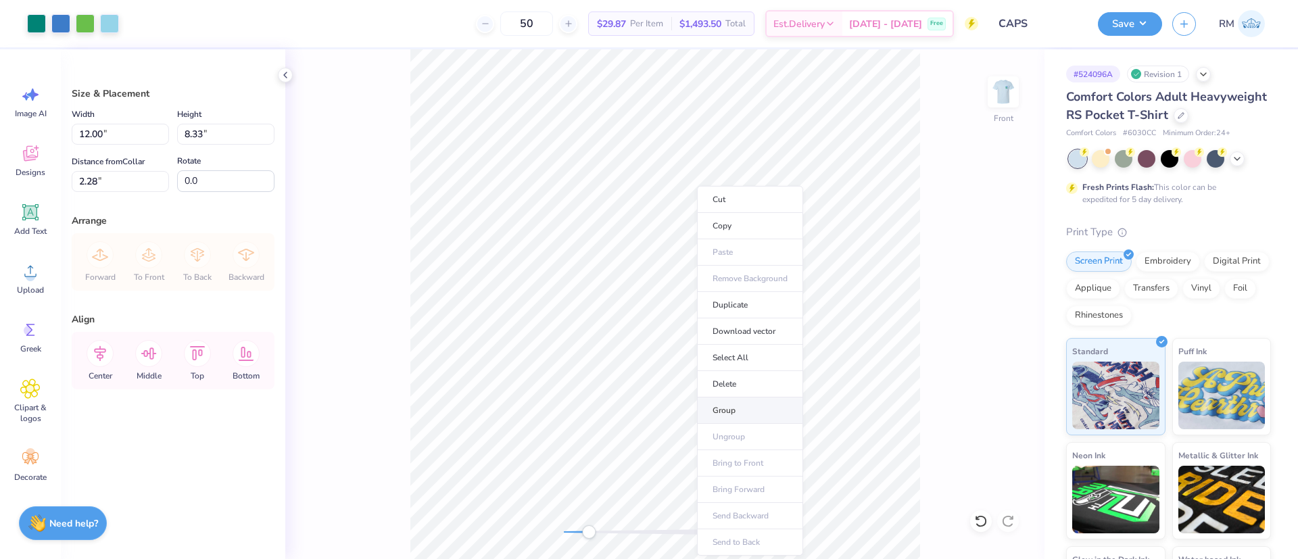
click at [731, 406] on li "Group" at bounding box center [750, 410] width 106 height 26
click at [111, 173] on input "2.28" at bounding box center [120, 181] width 97 height 21
type input "3"
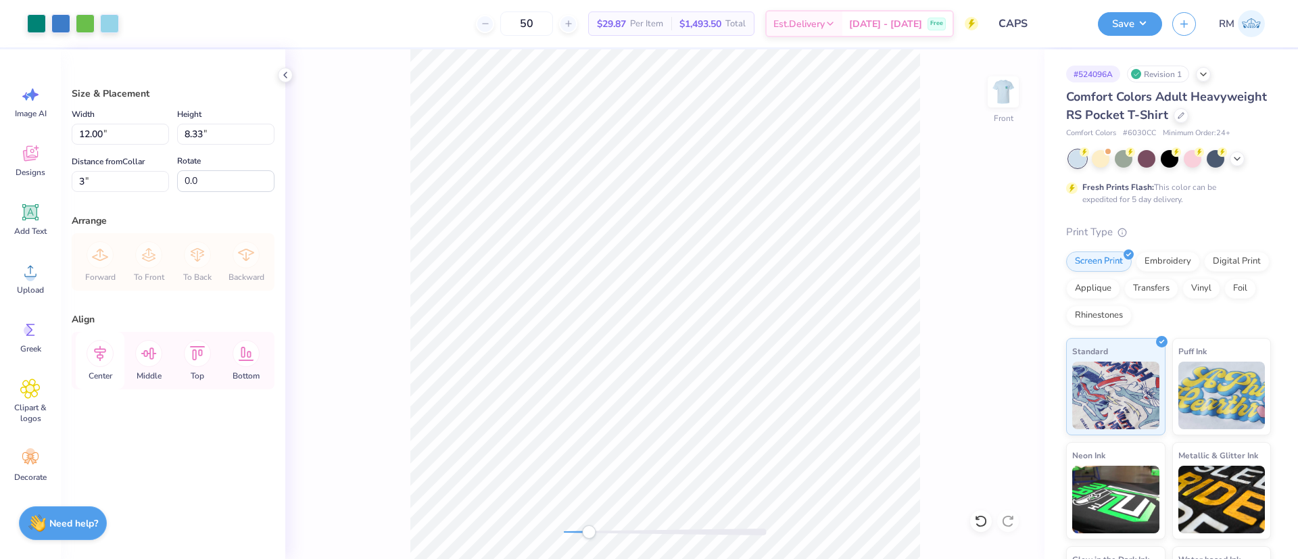
click at [97, 360] on icon at bounding box center [100, 353] width 27 height 27
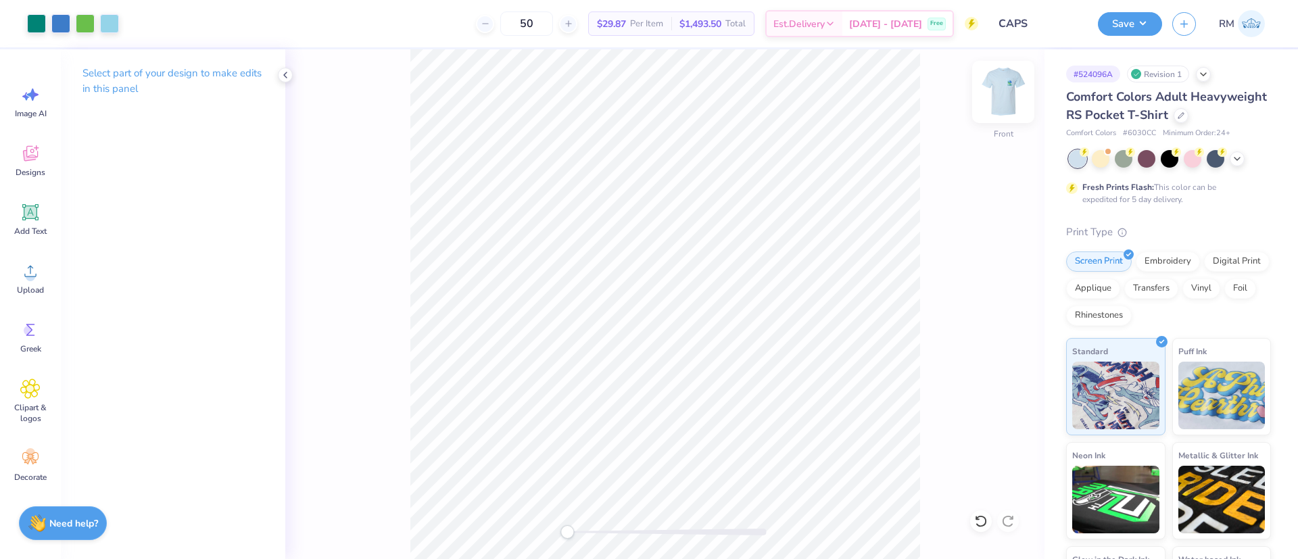
click at [1000, 75] on img at bounding box center [1003, 92] width 54 height 54
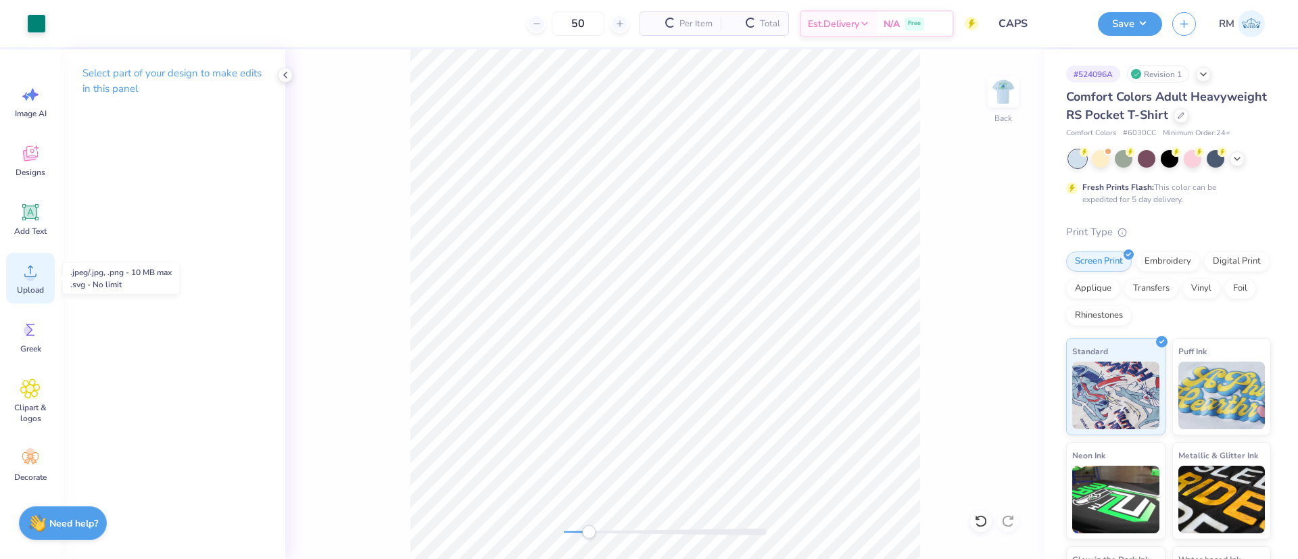
click at [20, 264] on icon at bounding box center [30, 271] width 20 height 20
click at [982, 515] on icon at bounding box center [981, 521] width 14 height 14
click at [37, 278] on icon at bounding box center [30, 271] width 20 height 20
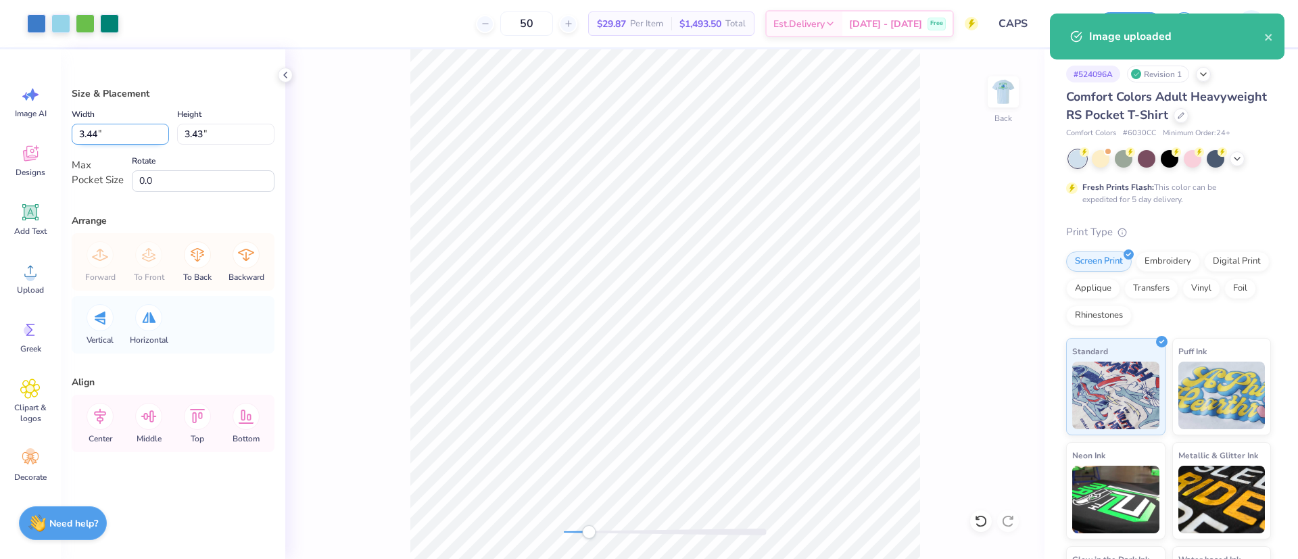
click at [118, 132] on input "3.44" at bounding box center [120, 134] width 97 height 21
type input "2.14"
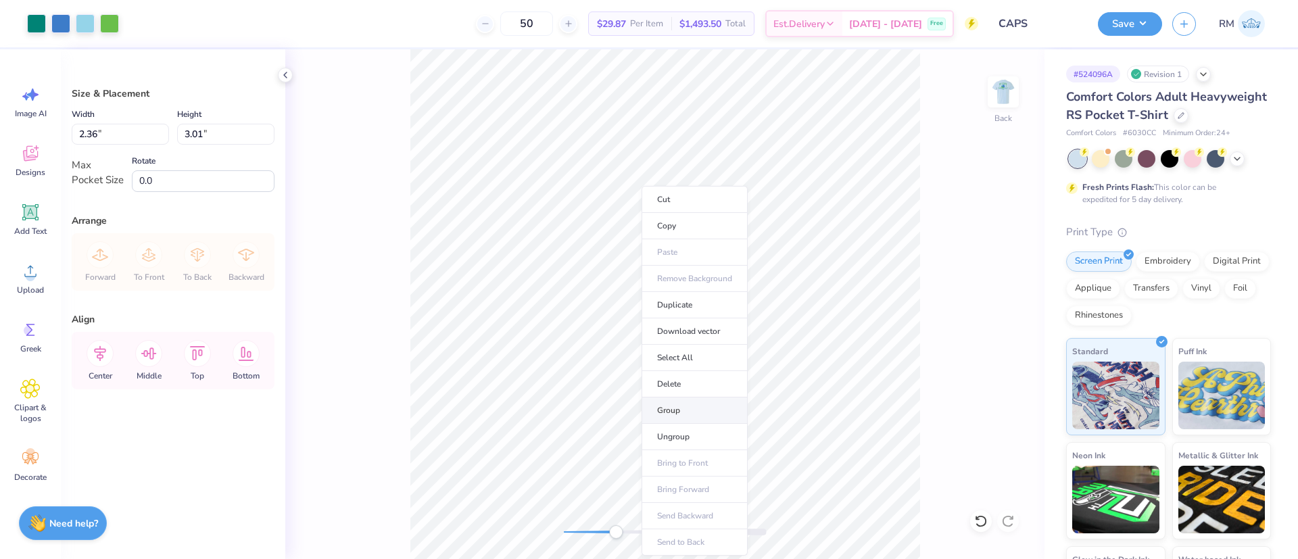
click at [683, 410] on li "Group" at bounding box center [694, 410] width 106 height 26
click at [215, 136] on input "3.01" at bounding box center [225, 134] width 97 height 21
type input "3"
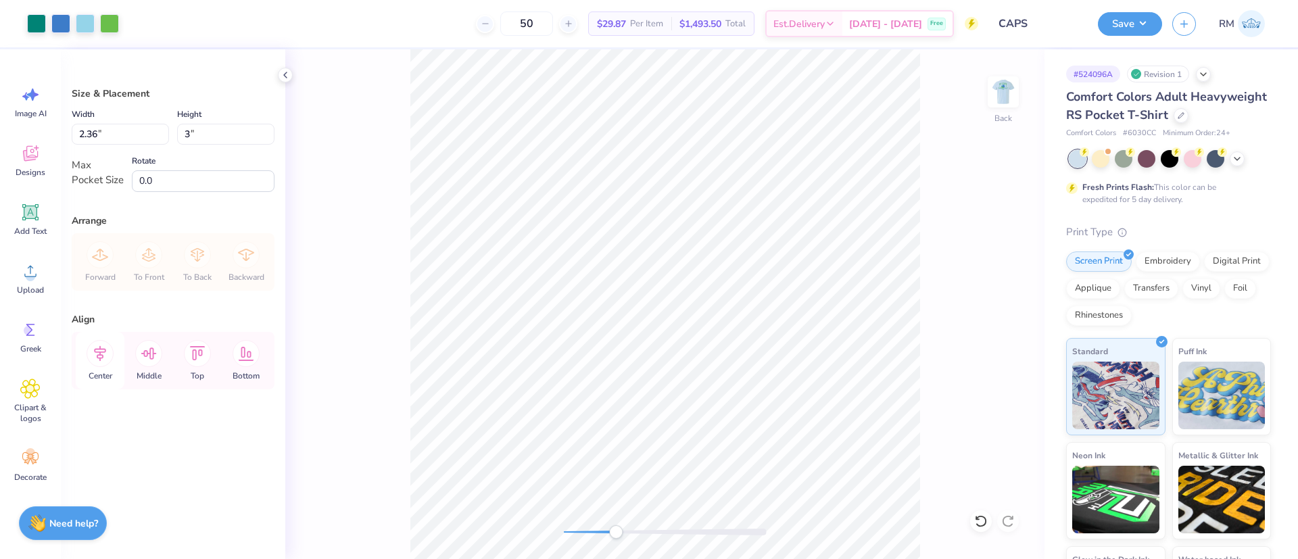
click at [108, 359] on icon at bounding box center [100, 353] width 27 height 27
click at [199, 353] on icon at bounding box center [198, 353] width 16 height 14
type input "3.43"
type input "0.92"
click at [979, 521] on icon at bounding box center [981, 521] width 14 height 14
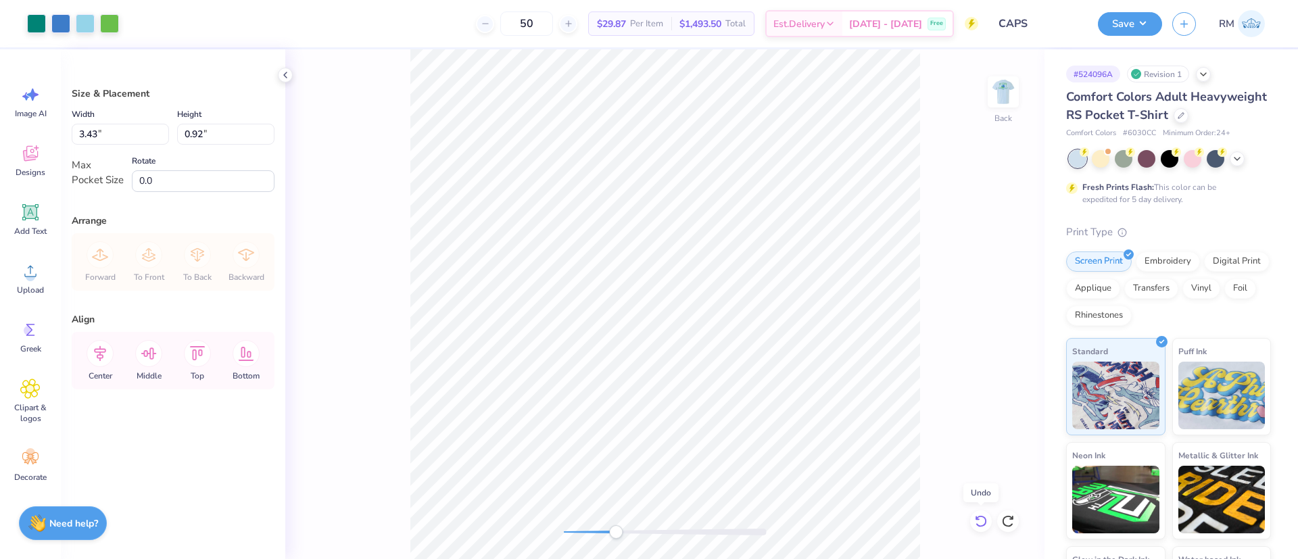
click at [981, 519] on icon at bounding box center [981, 521] width 14 height 14
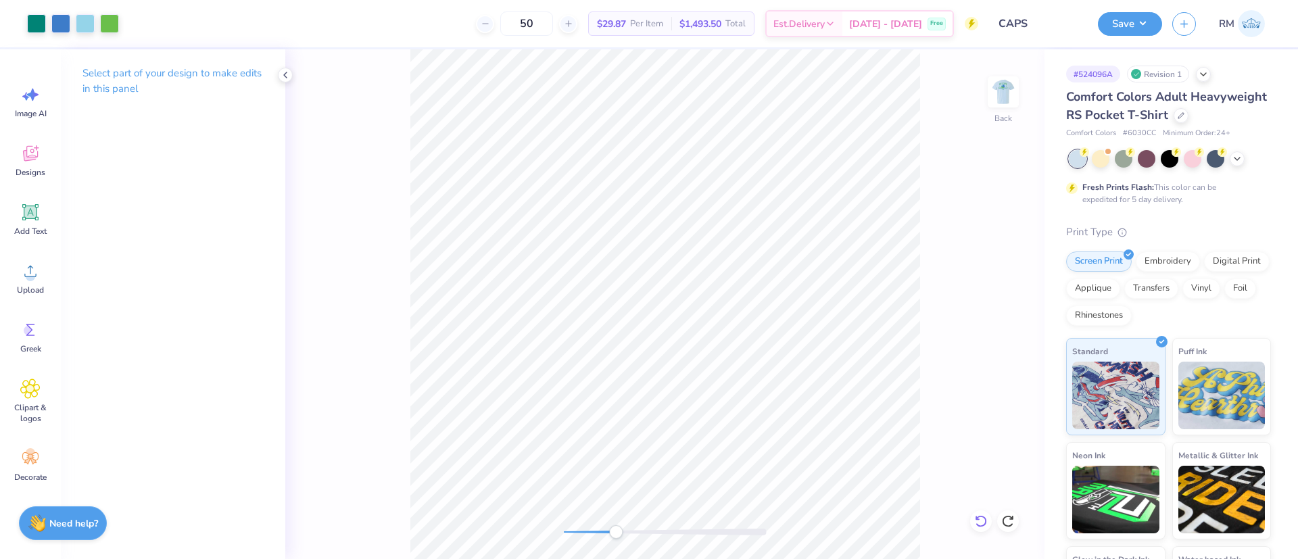
click at [978, 517] on icon at bounding box center [980, 521] width 11 height 12
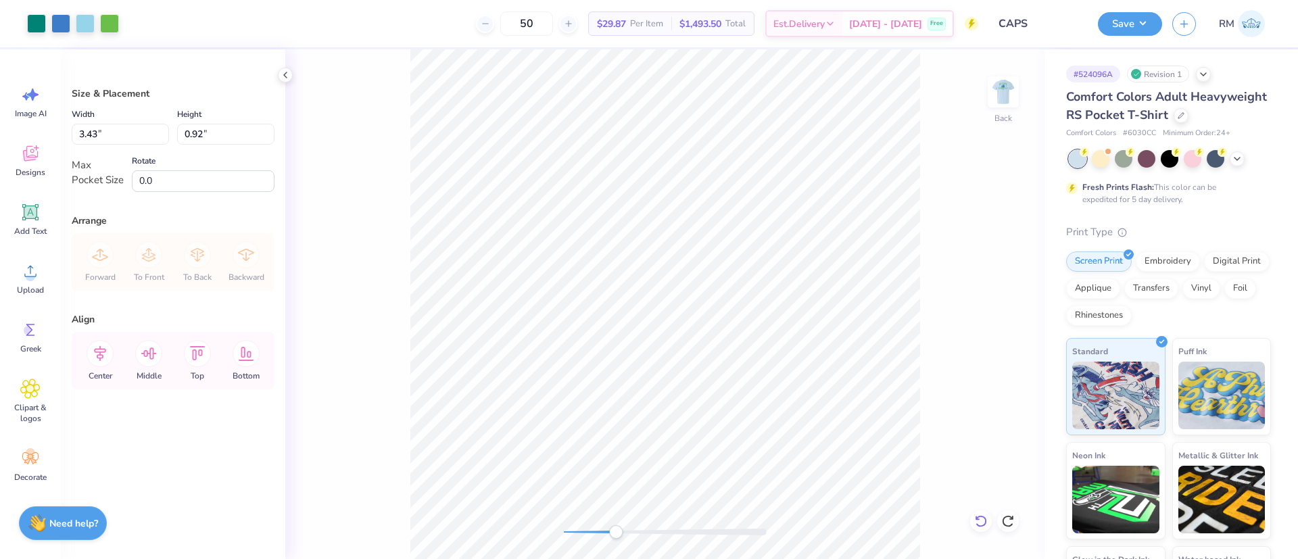
click at [977, 515] on icon at bounding box center [981, 521] width 14 height 14
click at [671, 408] on li "Group" at bounding box center [678, 410] width 106 height 26
click at [222, 128] on input "3.01" at bounding box center [225, 134] width 97 height 21
type input "3"
type input "2.35"
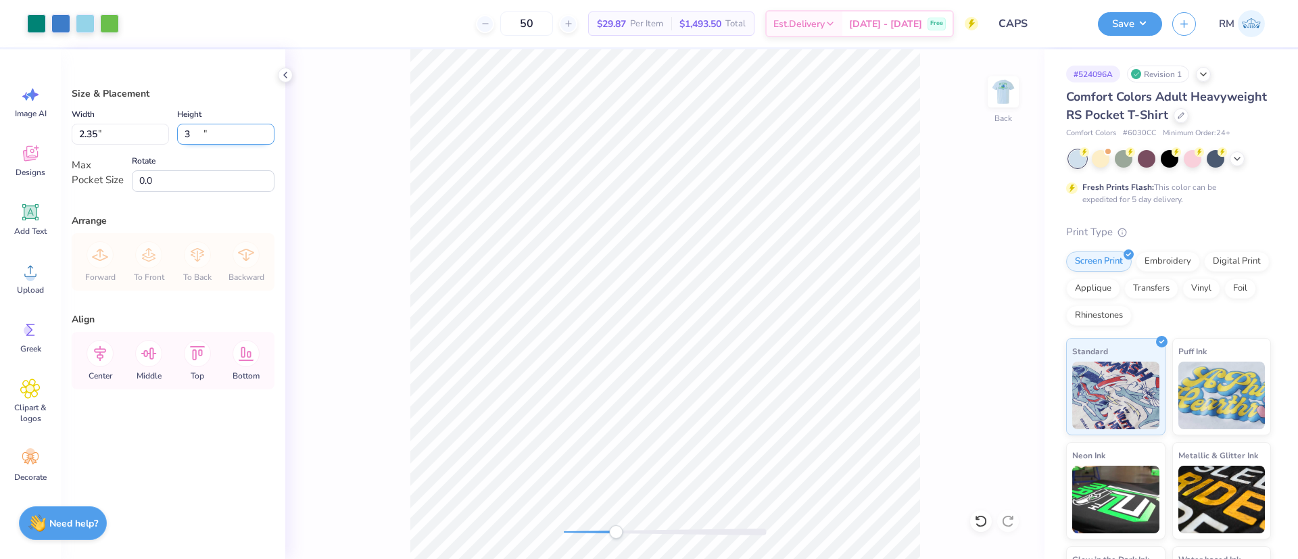
type input "3.00"
click at [97, 356] on icon at bounding box center [100, 354] width 12 height 16
click at [142, 354] on icon at bounding box center [148, 353] width 27 height 27
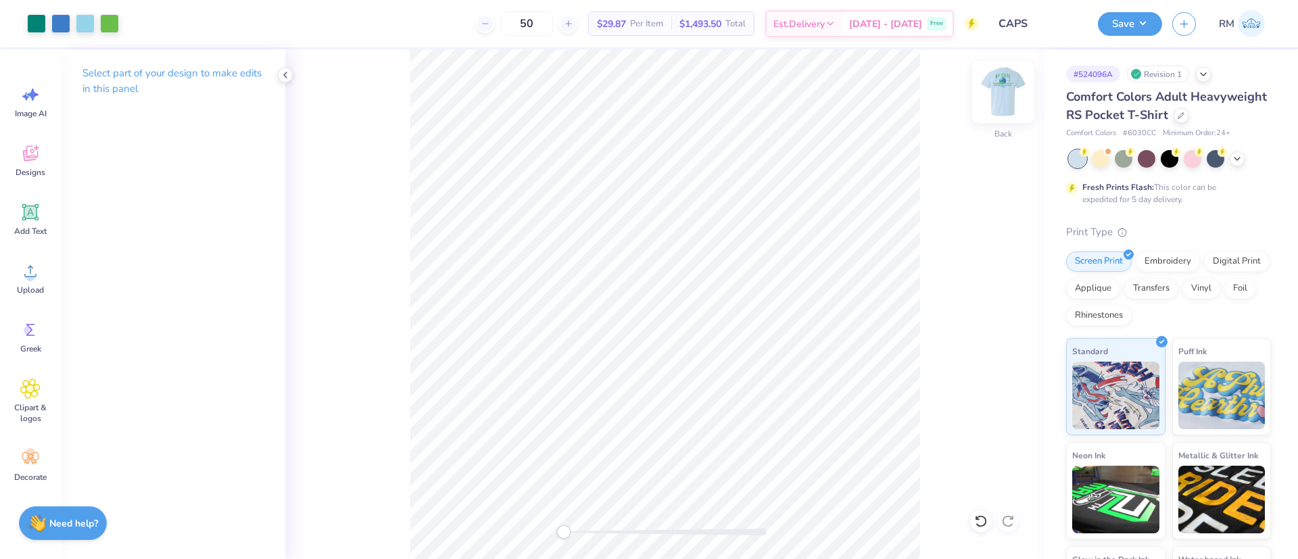
click at [1012, 87] on img at bounding box center [1003, 92] width 54 height 54
click at [1121, 19] on button "Save" at bounding box center [1130, 22] width 64 height 24
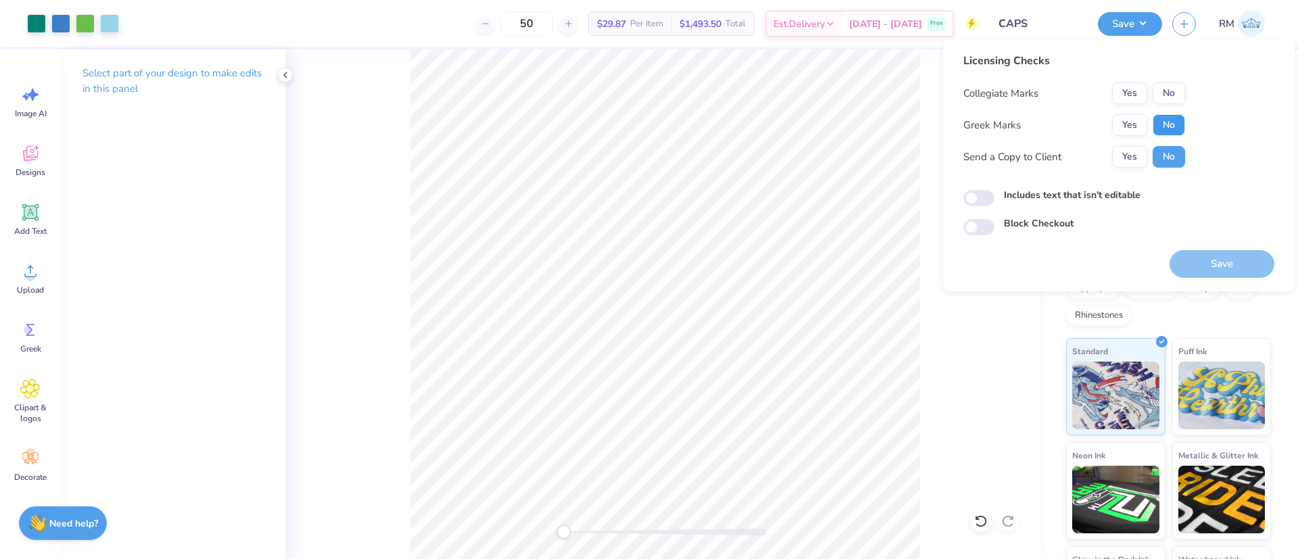
click at [1173, 120] on button "No" at bounding box center [1168, 125] width 32 height 22
click at [1171, 89] on button "No" at bounding box center [1168, 93] width 32 height 22
click at [1204, 253] on button "Save" at bounding box center [1221, 264] width 105 height 28
